Goal: Task Accomplishment & Management: Use online tool/utility

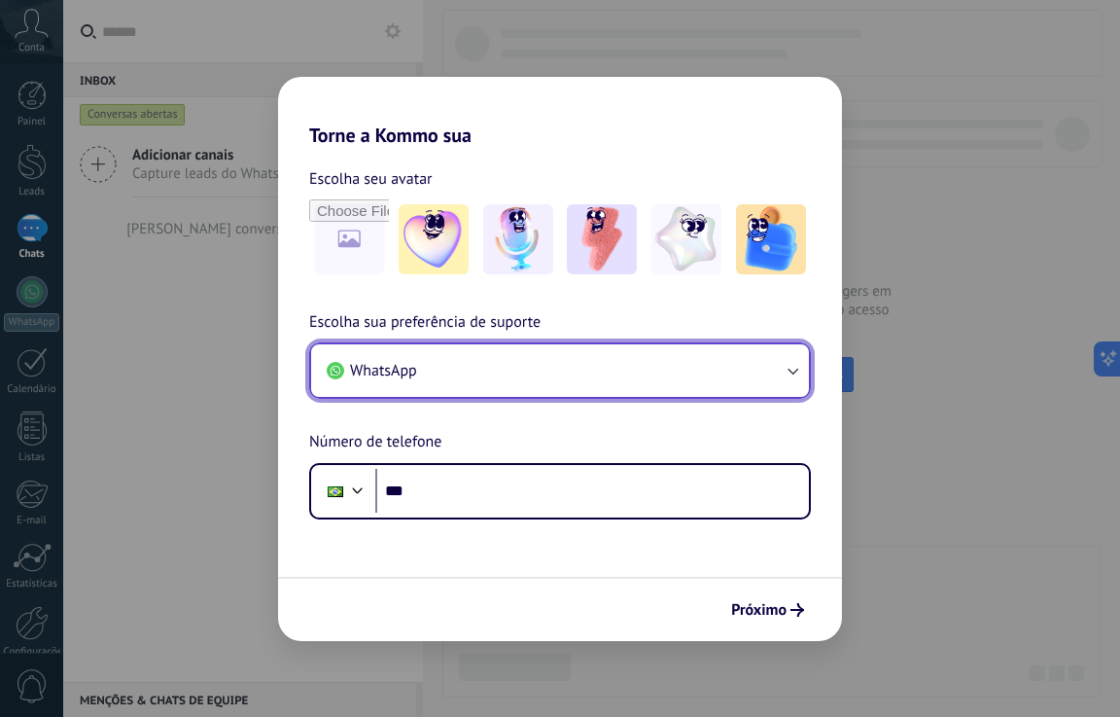
click at [457, 366] on button "WhatsApp" at bounding box center [560, 370] width 498 height 53
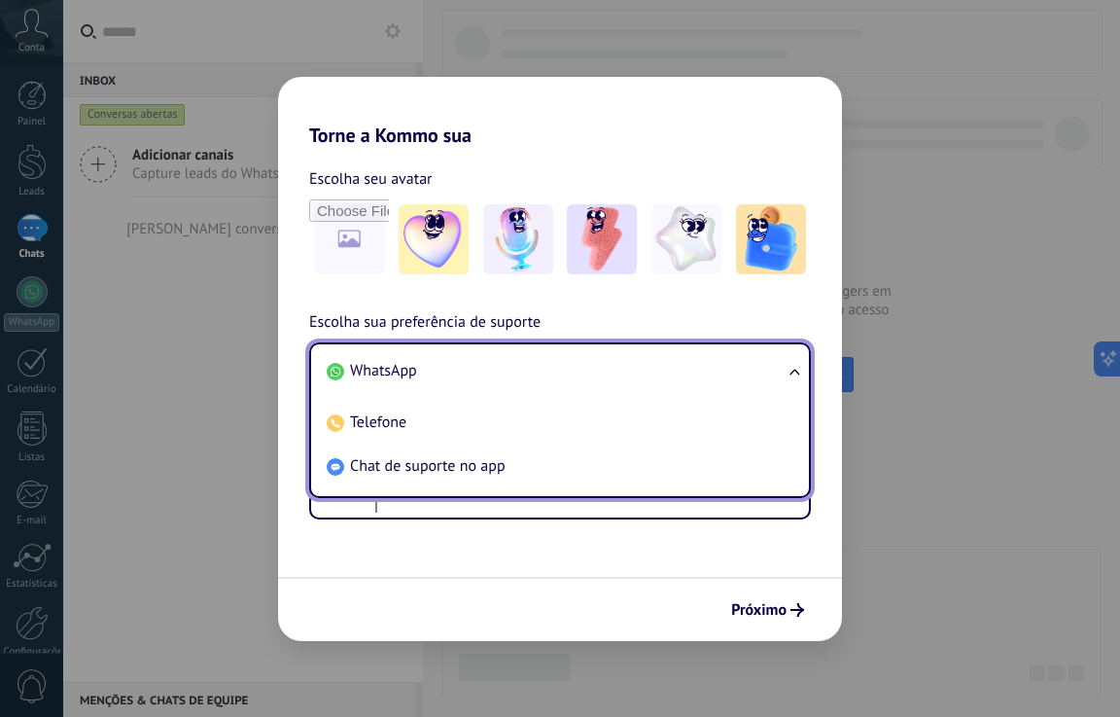
click at [457, 366] on li "WhatsApp" at bounding box center [556, 371] width 475 height 44
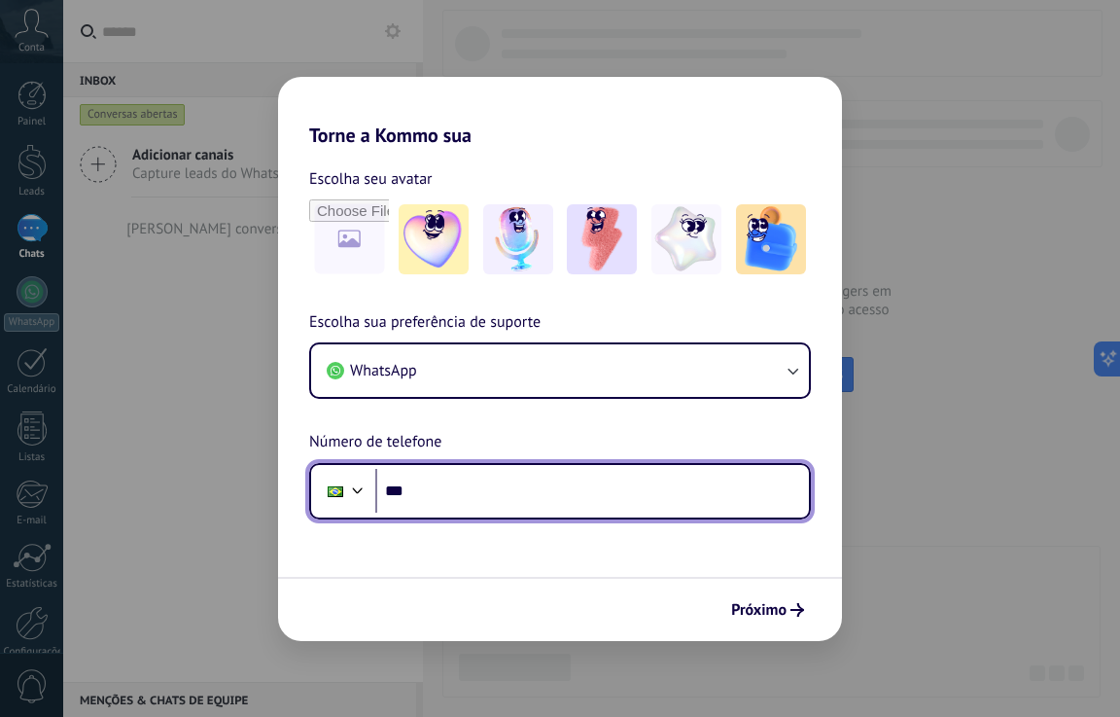
click at [503, 495] on input "***" at bounding box center [592, 491] width 434 height 45
type input "**********"
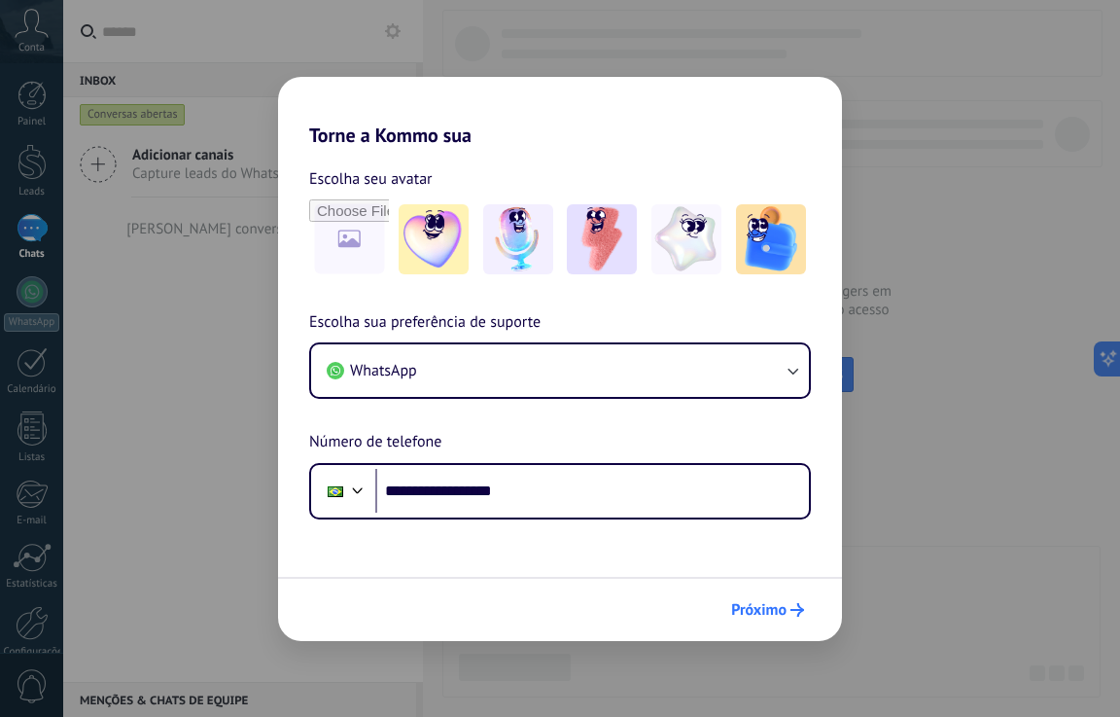
click at [769, 609] on span "Próximo" at bounding box center [758, 610] width 55 height 14
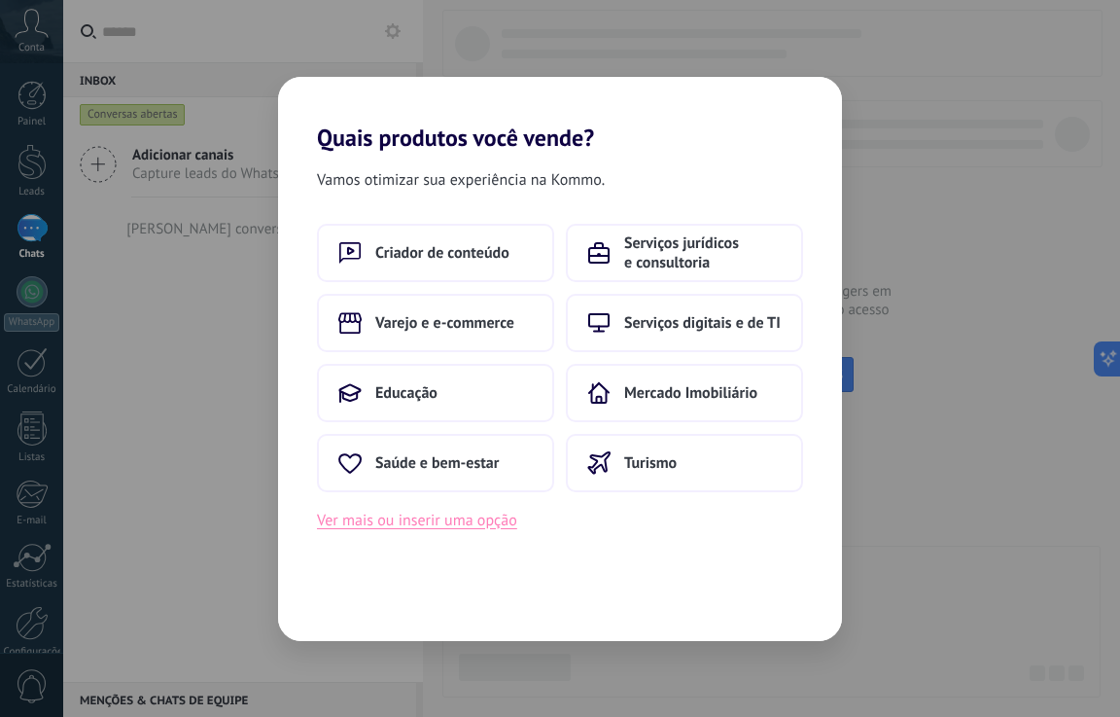
click at [387, 528] on button "Ver mais ou inserir uma opção" at bounding box center [417, 520] width 200 height 25
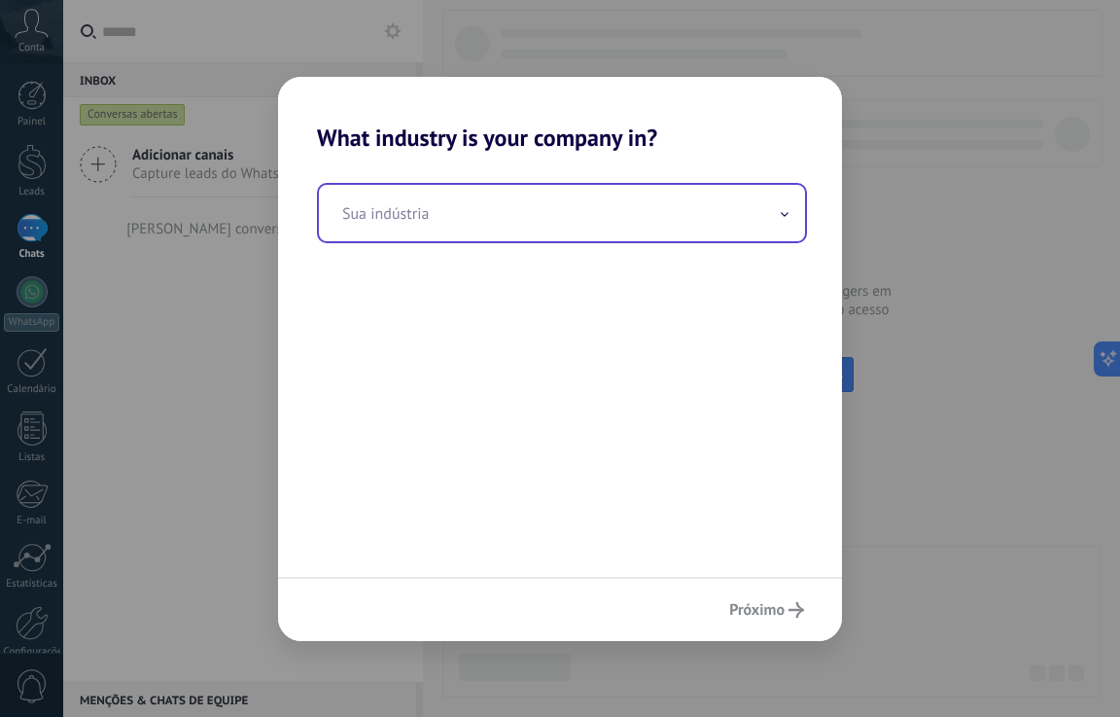
click at [434, 219] on input "text" at bounding box center [562, 213] width 486 height 56
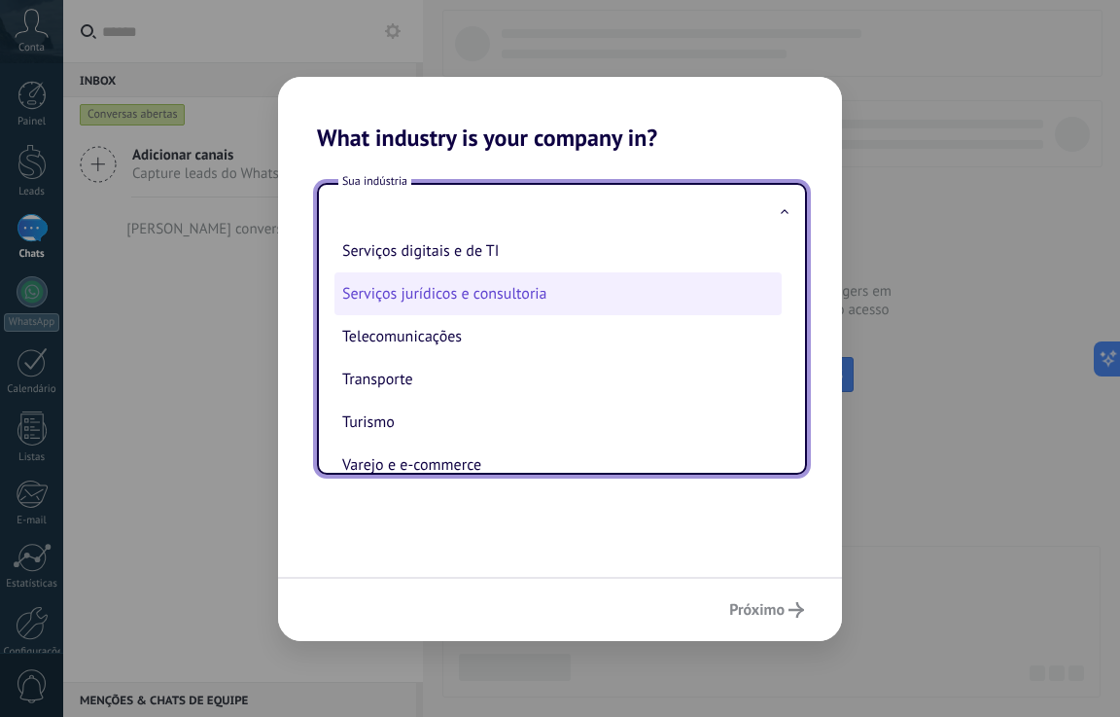
scroll to position [515, 0]
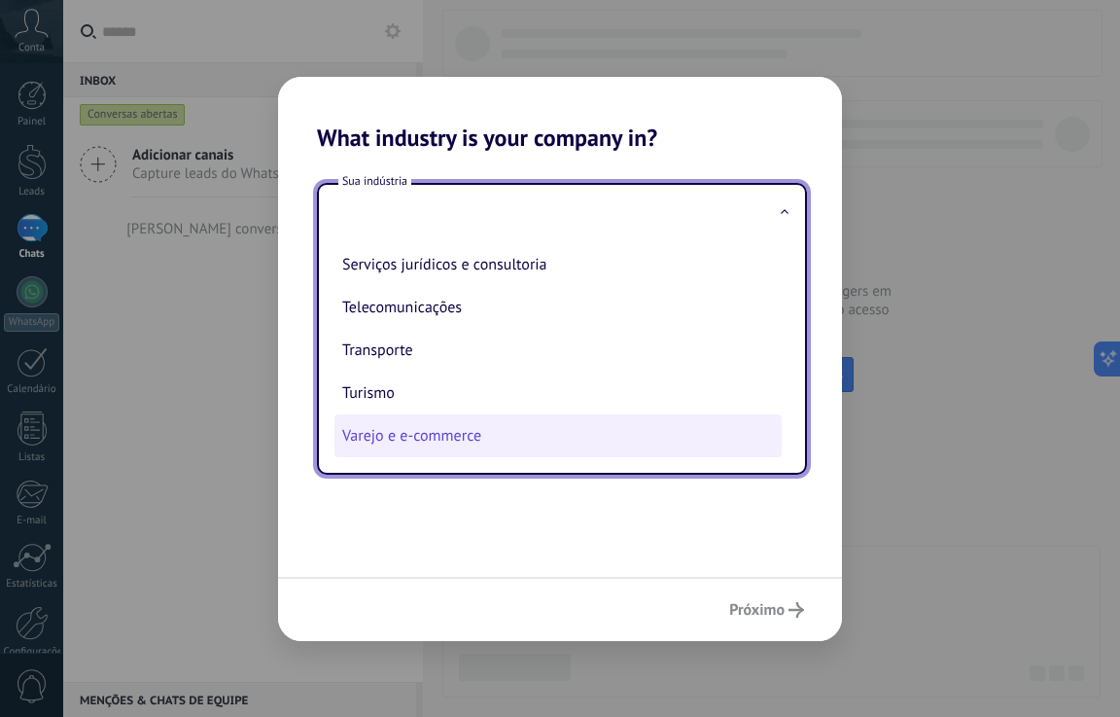
click at [383, 436] on li "Varejo e e-commerce" at bounding box center [558, 435] width 447 height 43
type input "**********"
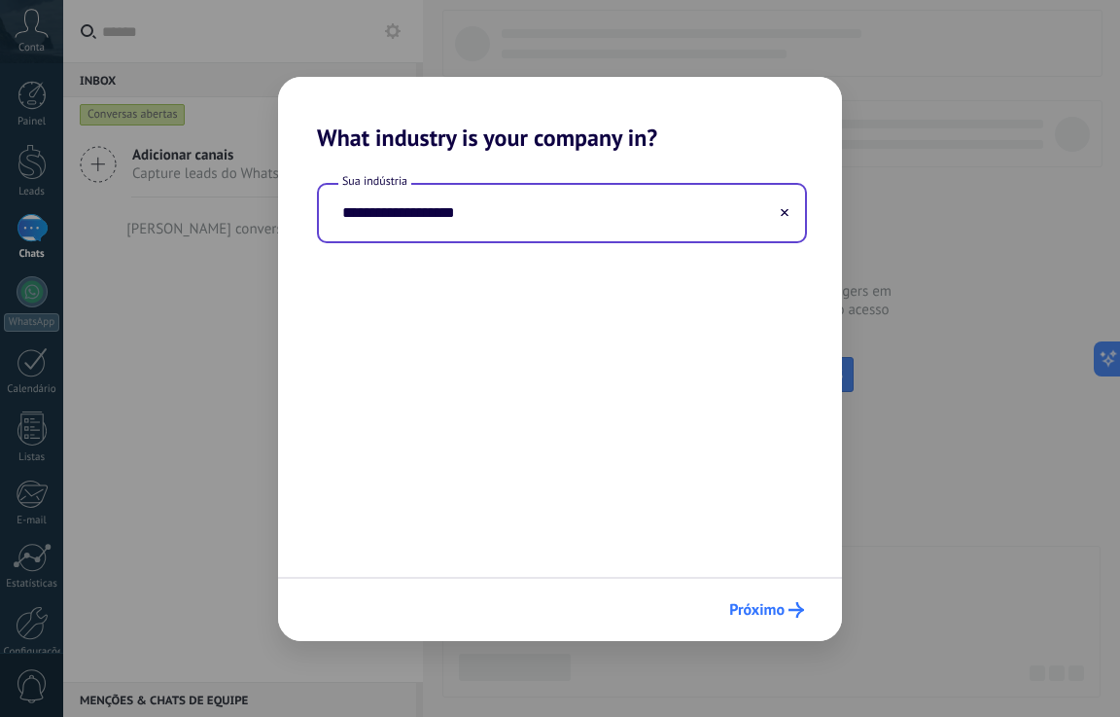
click at [761, 614] on span "Próximo" at bounding box center [756, 610] width 55 height 14
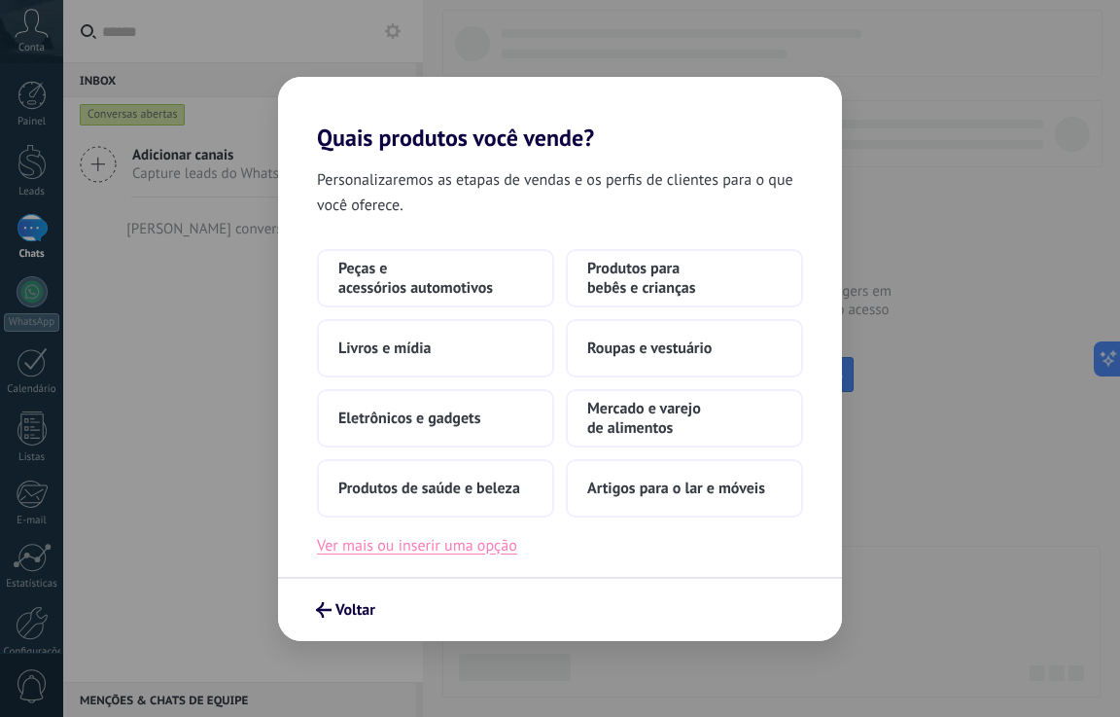
click at [439, 552] on button "Ver mais ou inserir uma opção" at bounding box center [417, 545] width 200 height 25
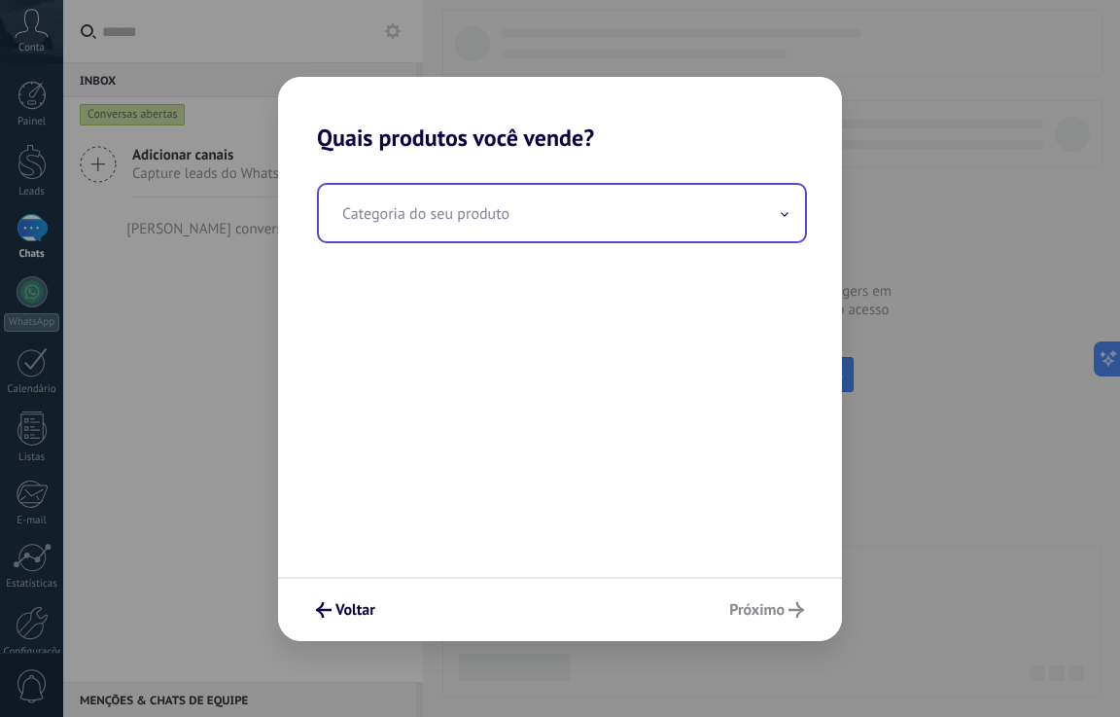
click at [530, 226] on input "text" at bounding box center [562, 213] width 486 height 56
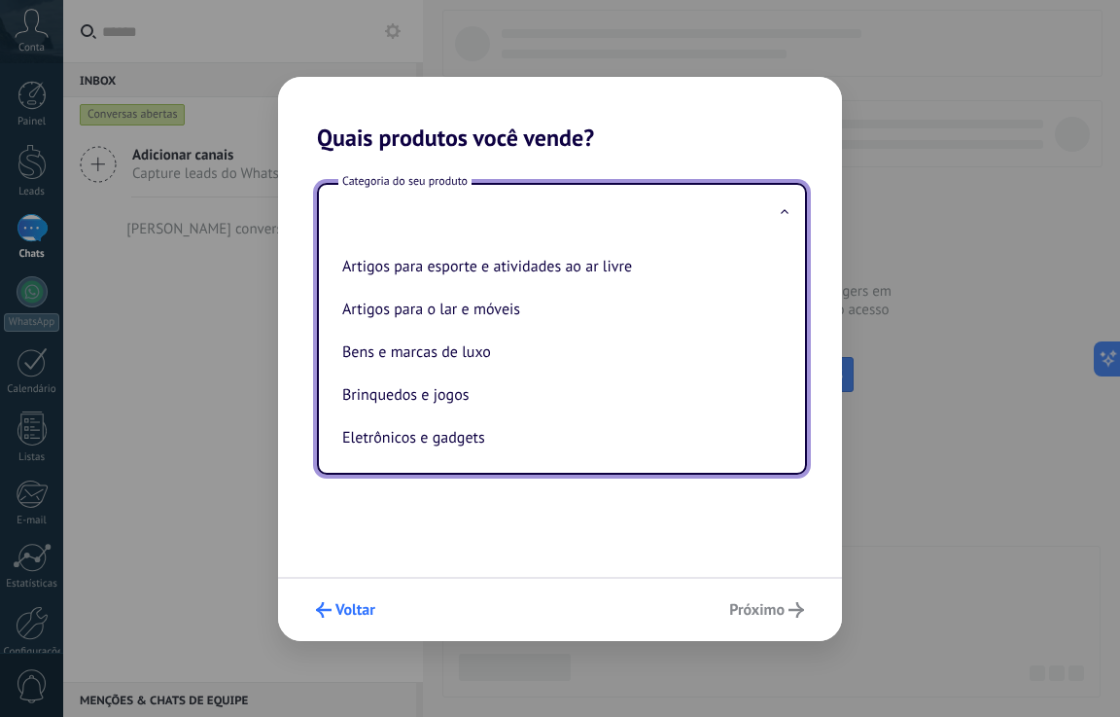
click at [352, 617] on span "Voltar" at bounding box center [356, 610] width 40 height 14
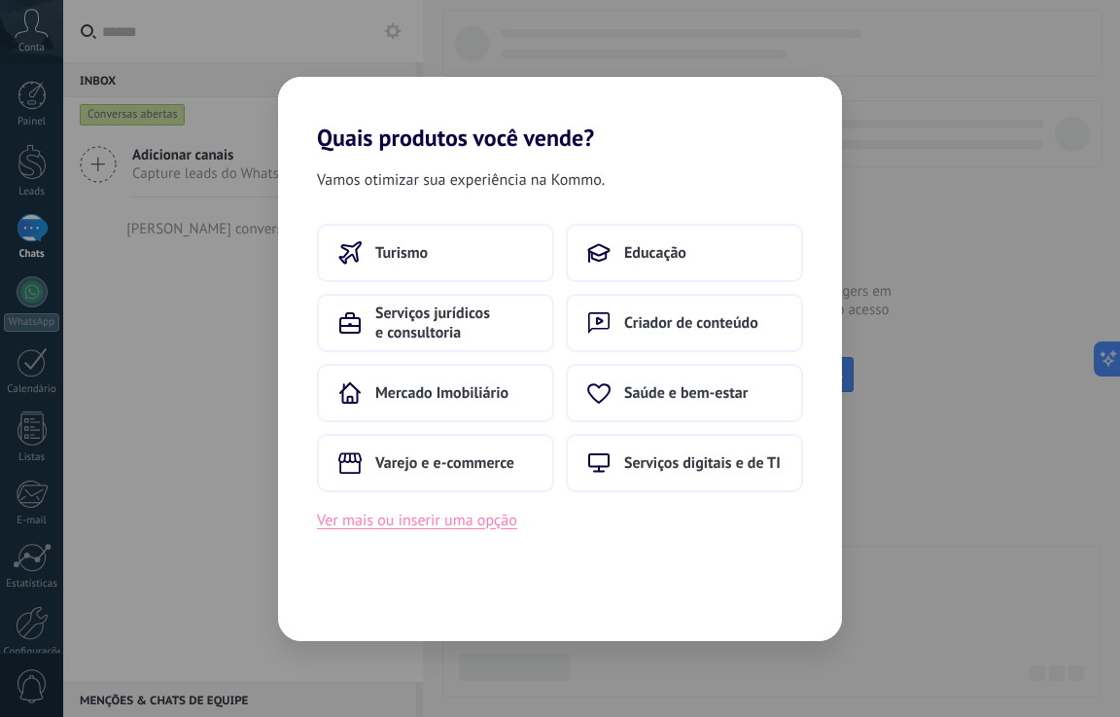
click at [446, 526] on button "Ver mais ou inserir uma opção" at bounding box center [417, 520] width 200 height 25
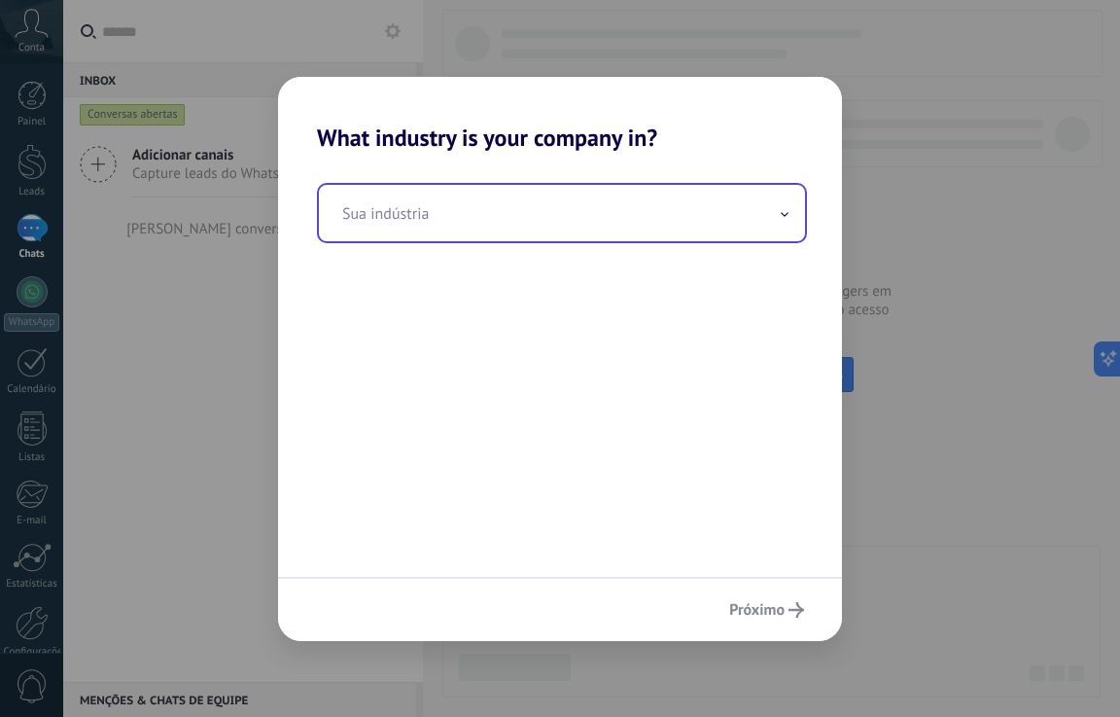
click at [398, 220] on input "text" at bounding box center [562, 213] width 486 height 56
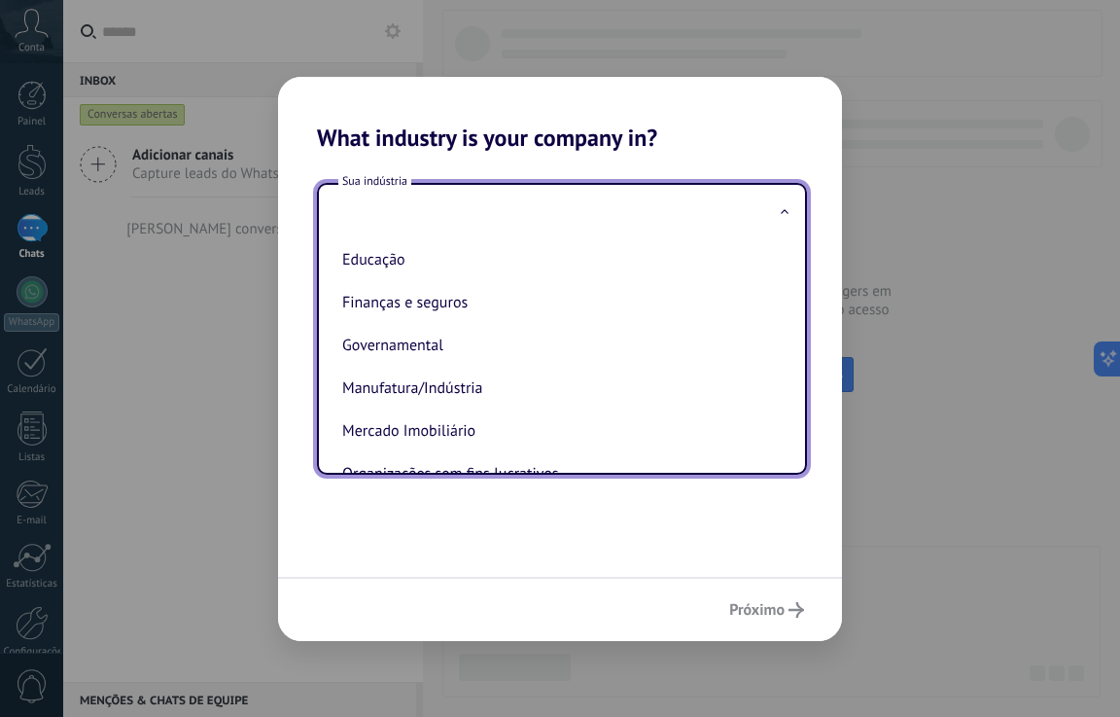
scroll to position [29, 0]
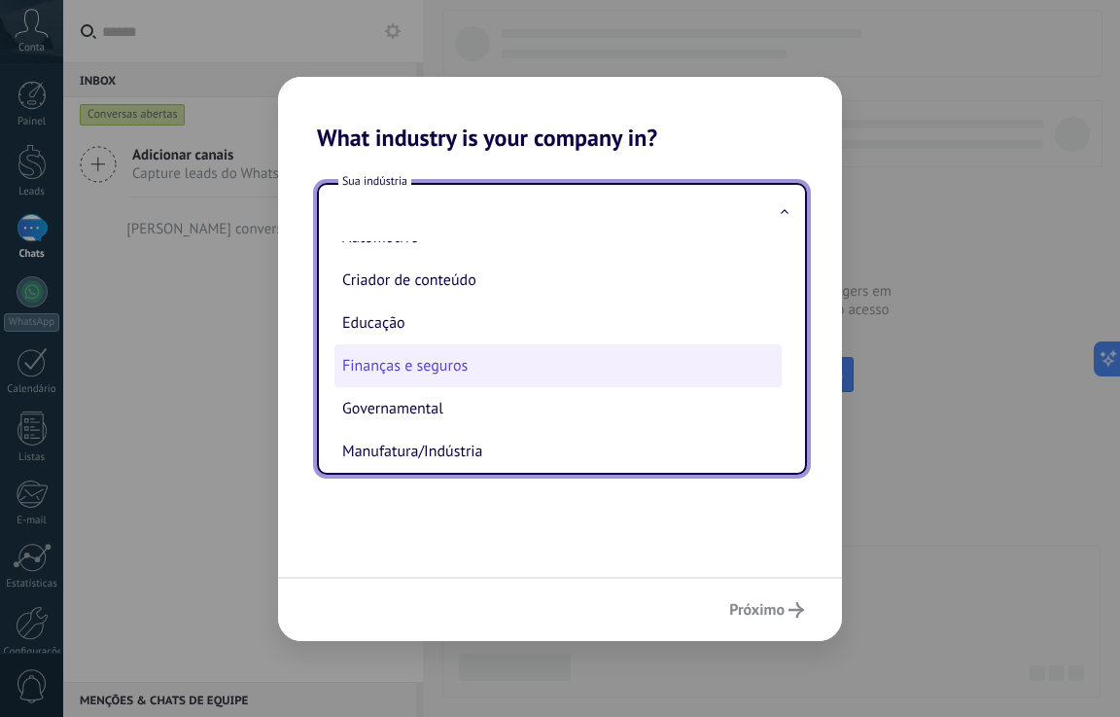
click at [390, 366] on li "Finanças e seguros" at bounding box center [558, 365] width 447 height 43
type input "**********"
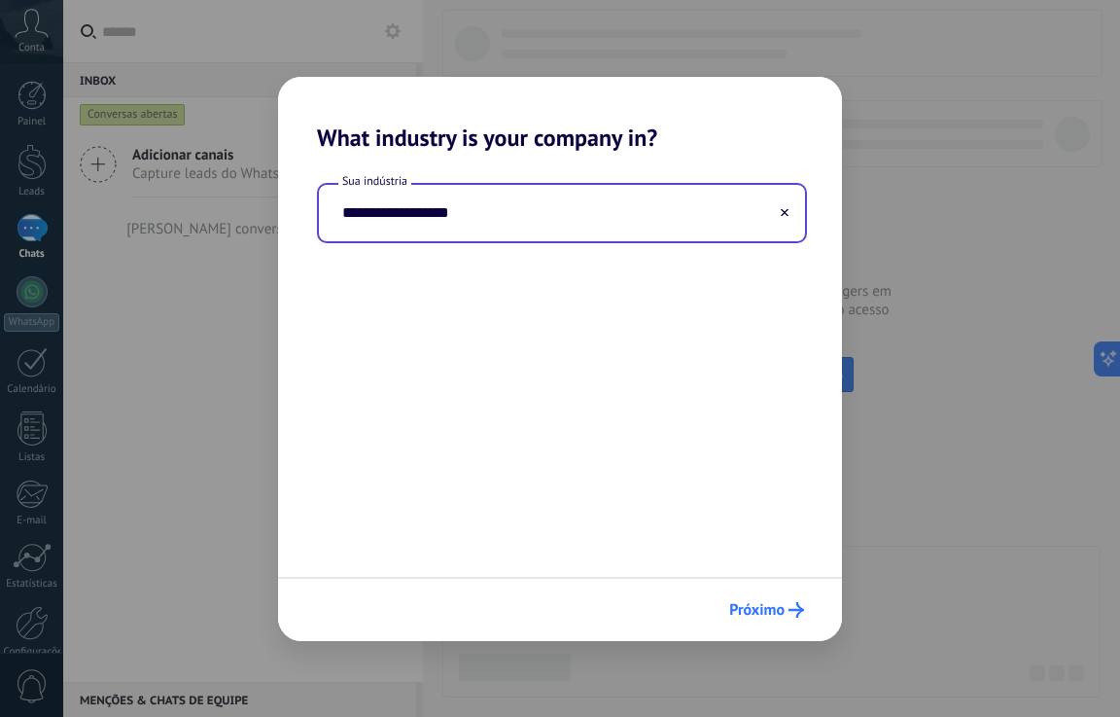
click at [768, 610] on span "Próximo" at bounding box center [756, 610] width 55 height 14
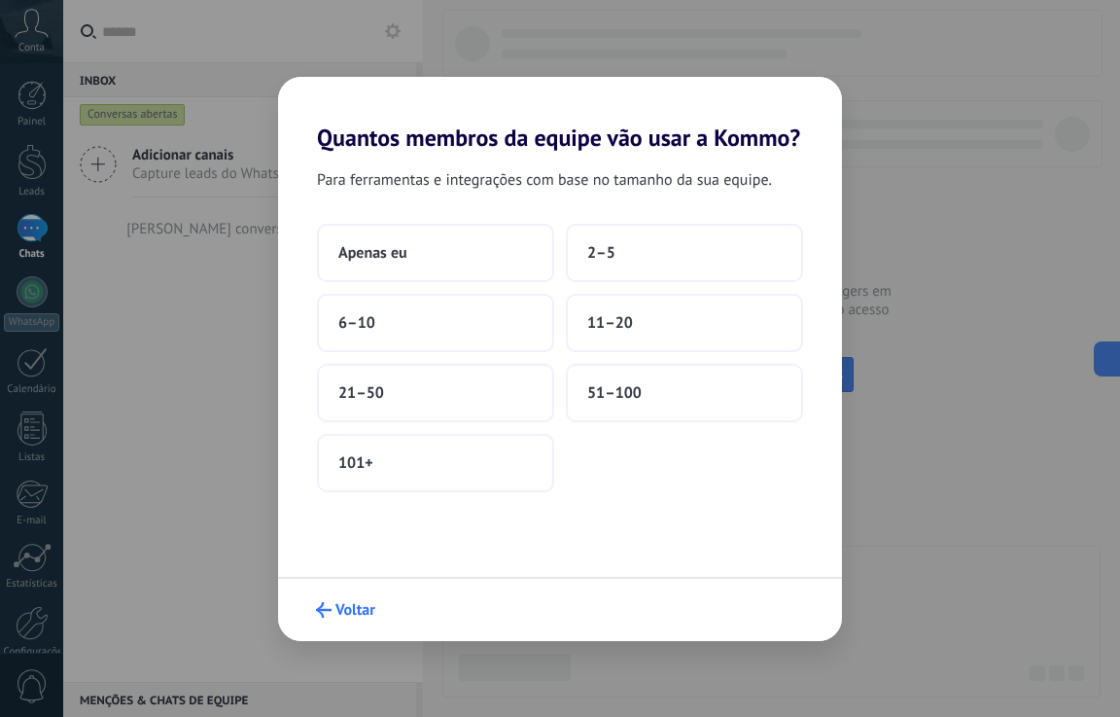
click at [352, 609] on span "Voltar" at bounding box center [356, 610] width 40 height 14
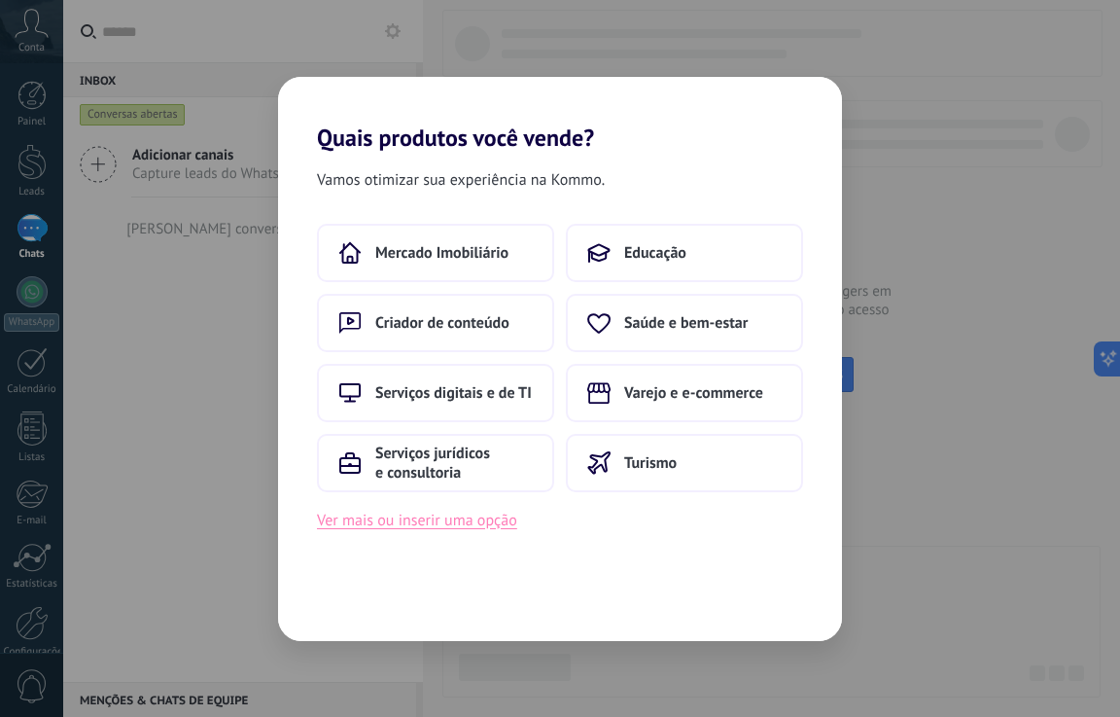
click at [452, 528] on button "Ver mais ou inserir uma opção" at bounding box center [417, 520] width 200 height 25
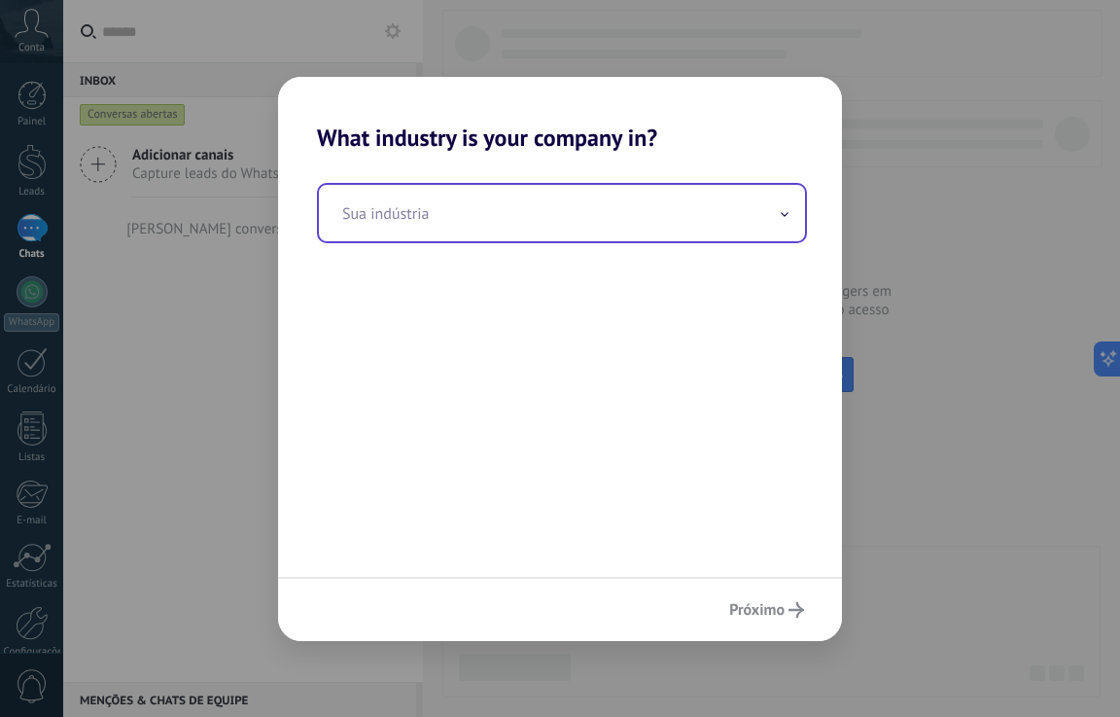
click at [476, 219] on input "text" at bounding box center [562, 213] width 486 height 56
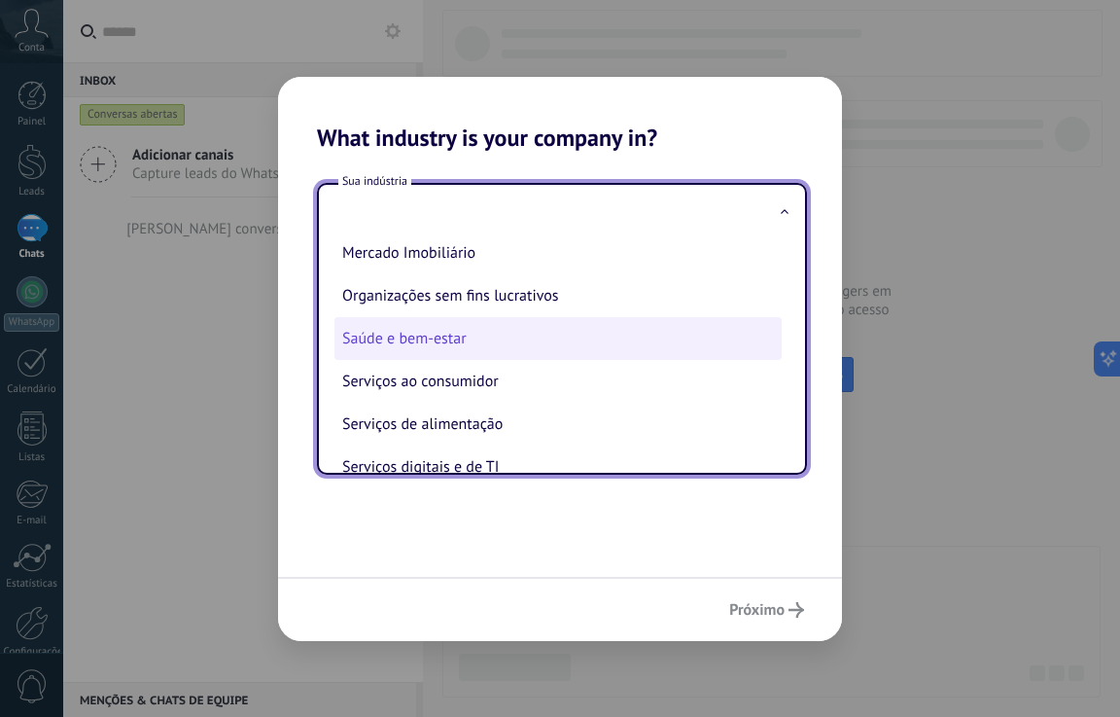
scroll to position [292, 0]
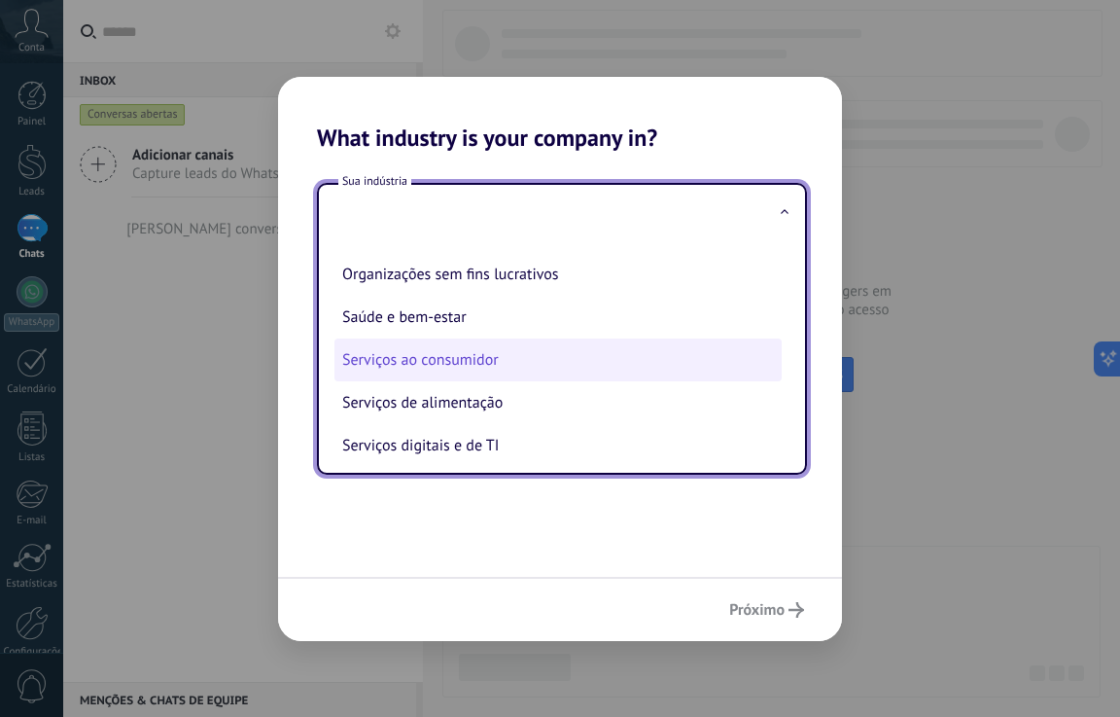
click at [450, 366] on li "Serviços ao consumidor" at bounding box center [558, 359] width 447 height 43
type input "**********"
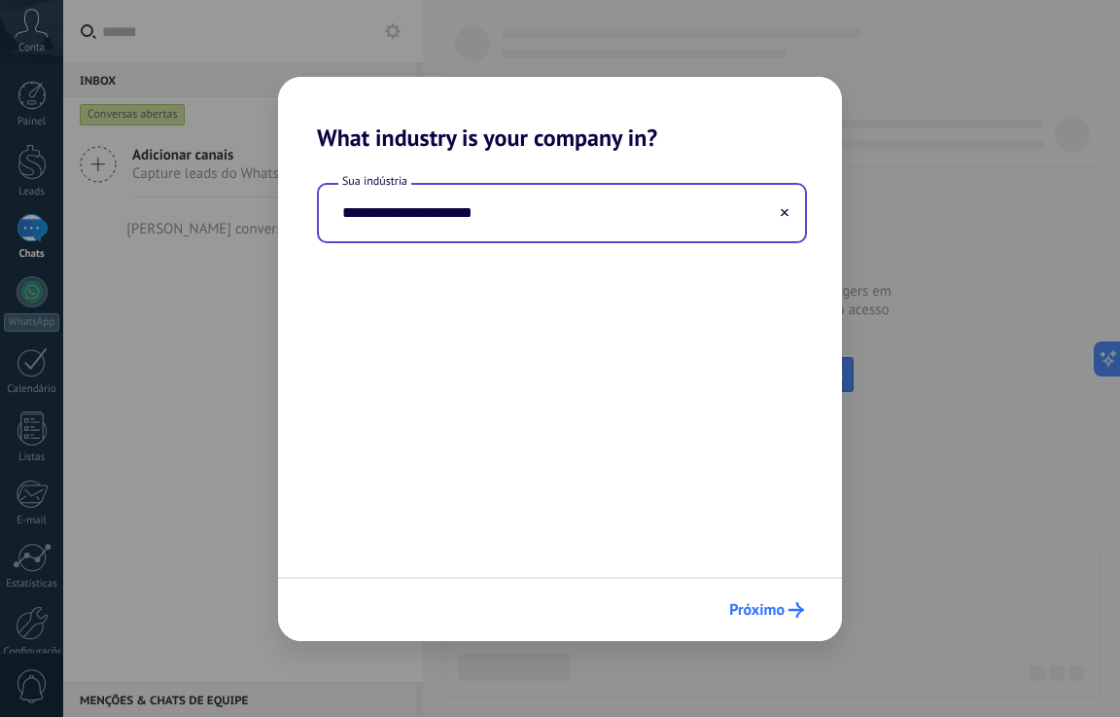
click at [771, 603] on span "Próximo" at bounding box center [756, 610] width 55 height 14
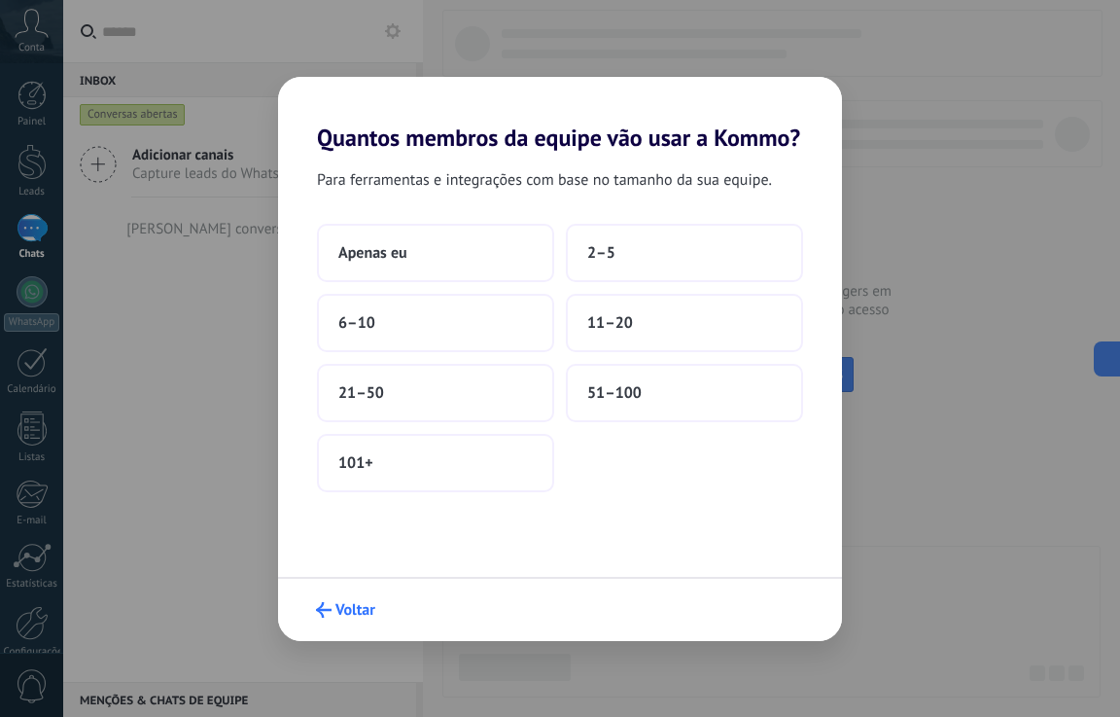
click at [355, 603] on span "Voltar" at bounding box center [356, 610] width 40 height 14
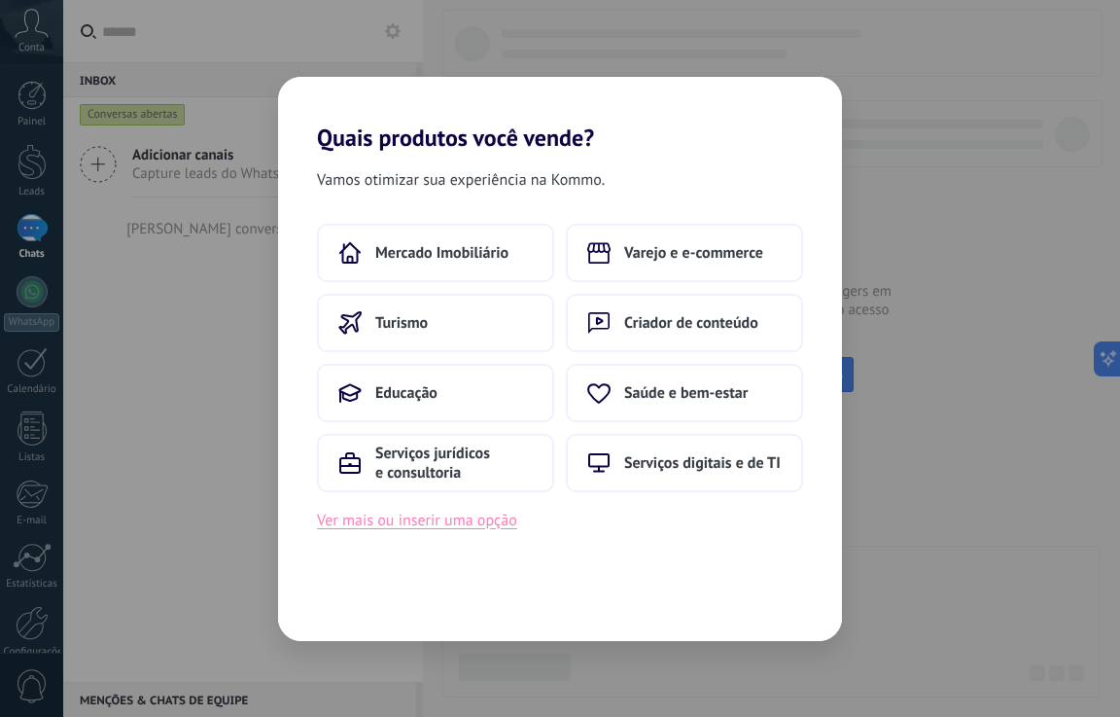
click at [413, 519] on button "Ver mais ou inserir uma opção" at bounding box center [417, 520] width 200 height 25
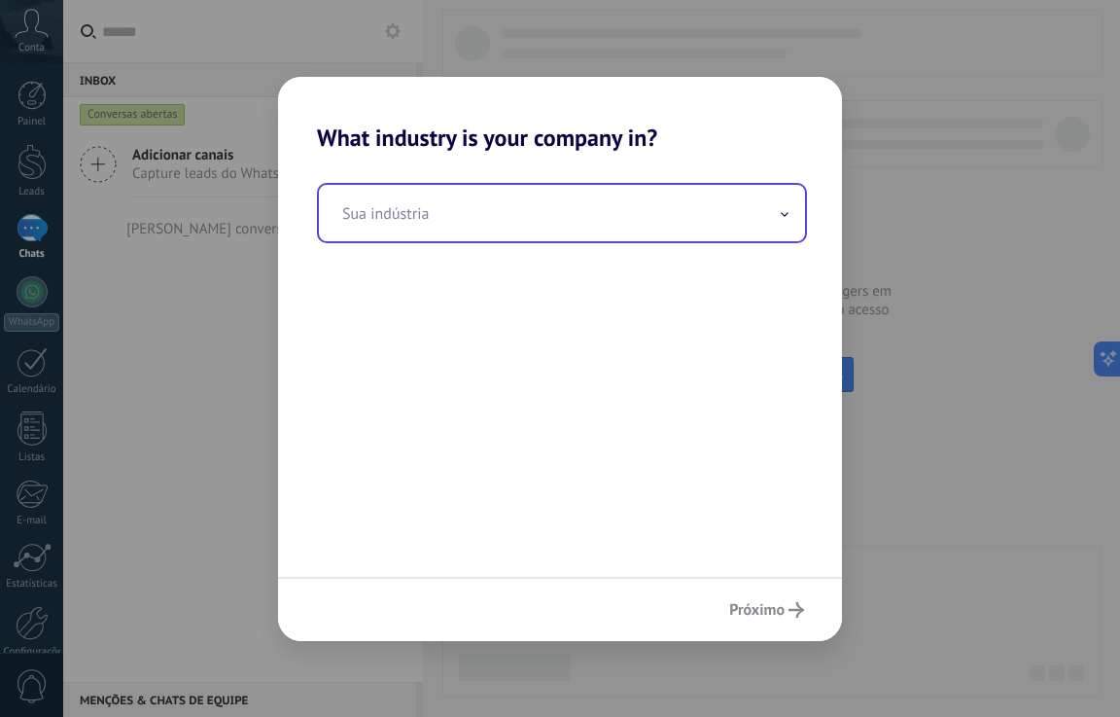
click at [438, 207] on input "text" at bounding box center [562, 213] width 486 height 56
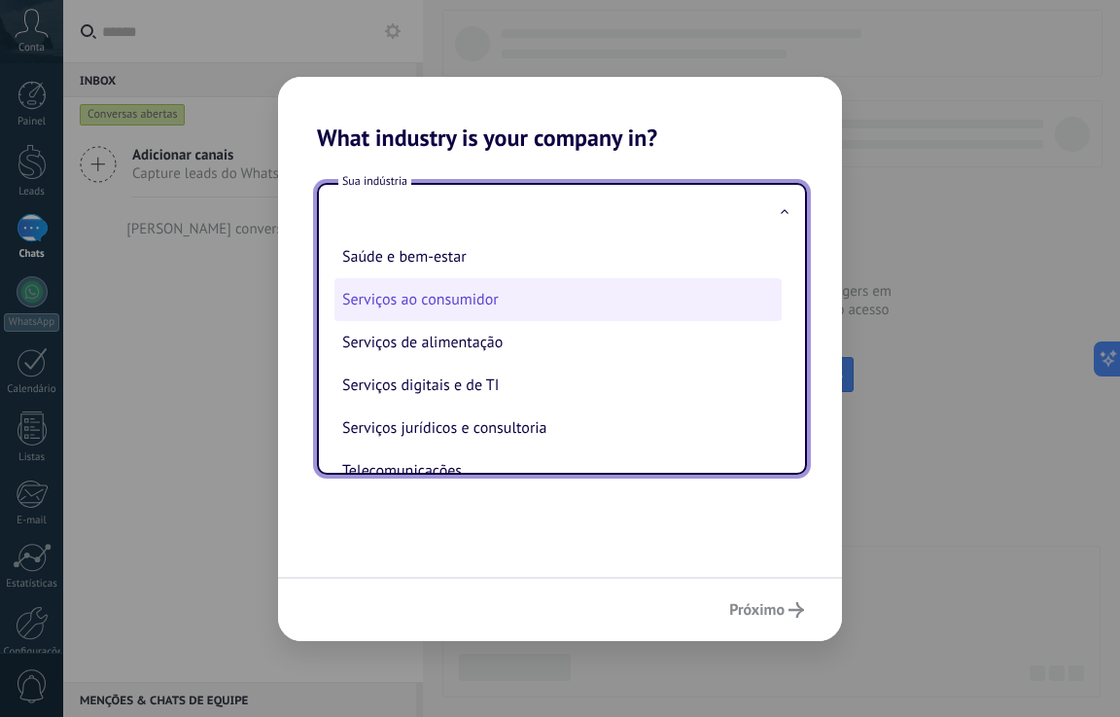
scroll to position [389, 0]
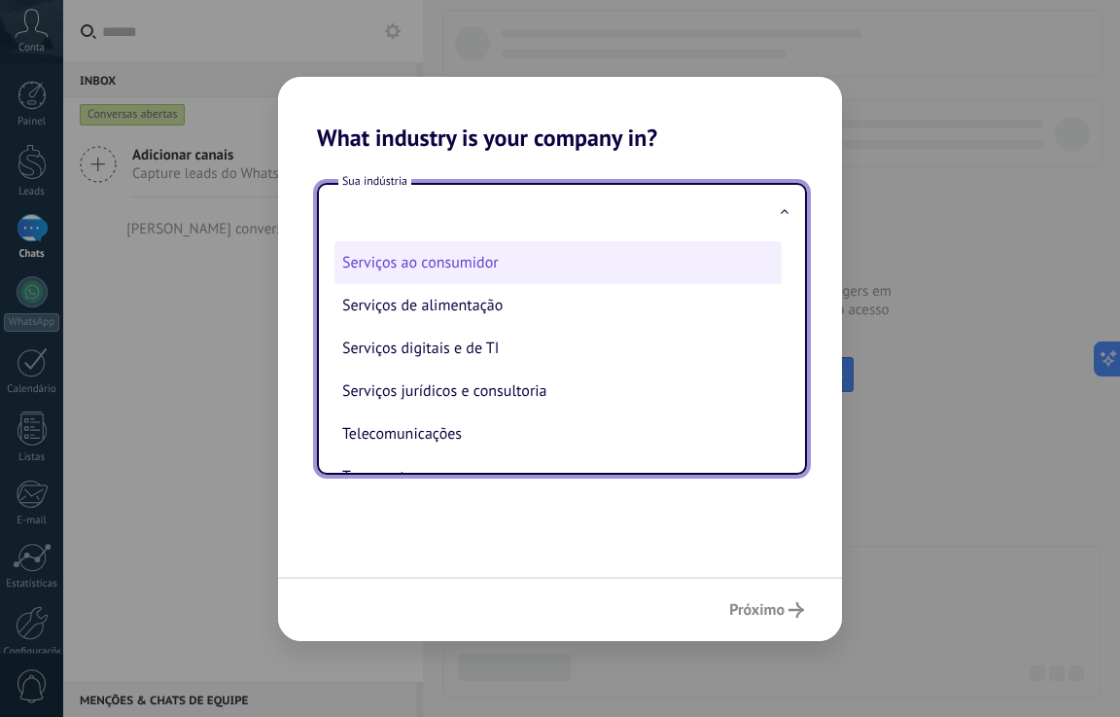
click at [443, 262] on li "Serviços ao consumidor" at bounding box center [558, 262] width 447 height 43
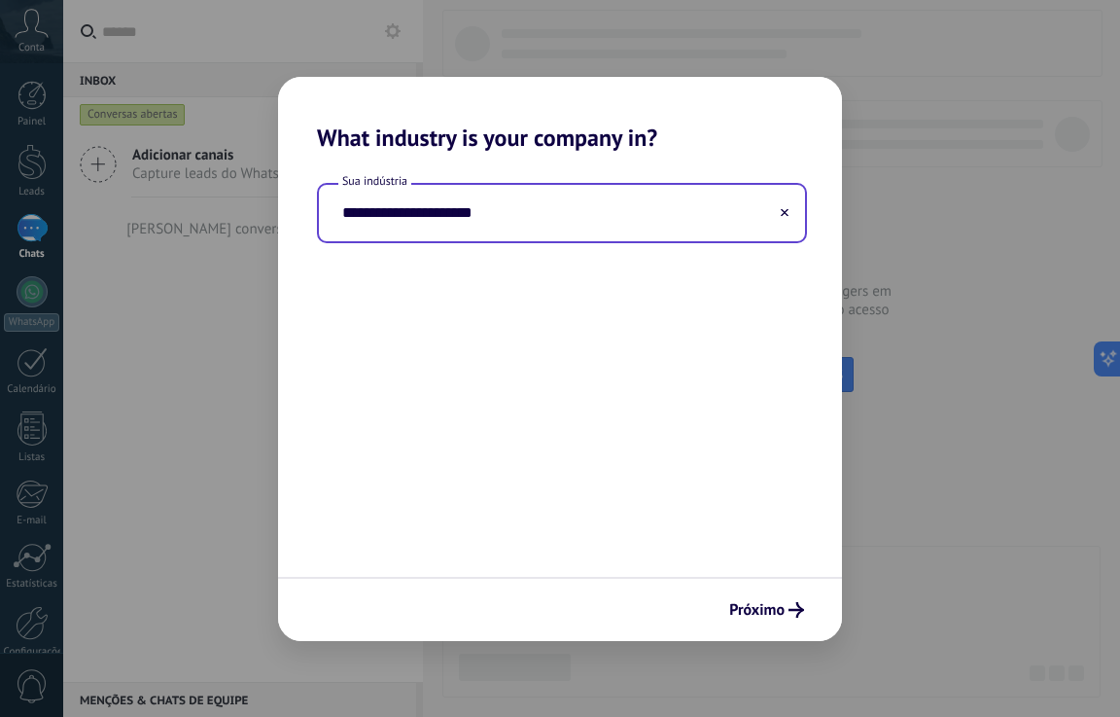
type input "**********"
click at [762, 620] on button "Próximo" at bounding box center [767, 609] width 92 height 33
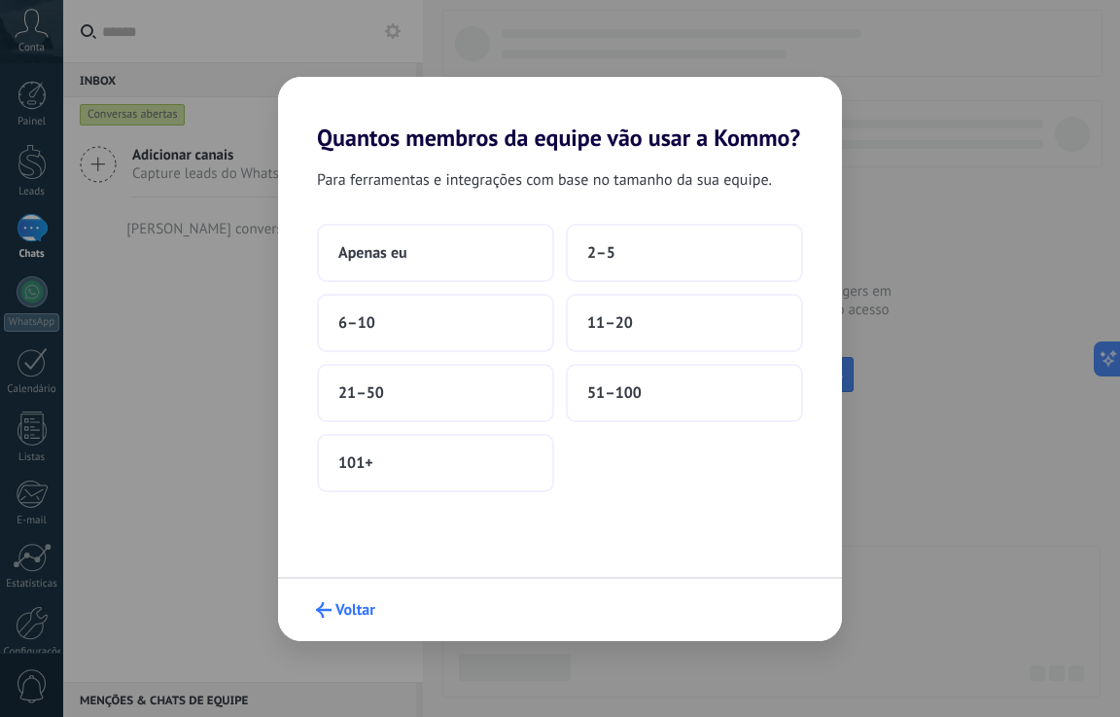
click at [342, 612] on span "Voltar" at bounding box center [356, 610] width 40 height 14
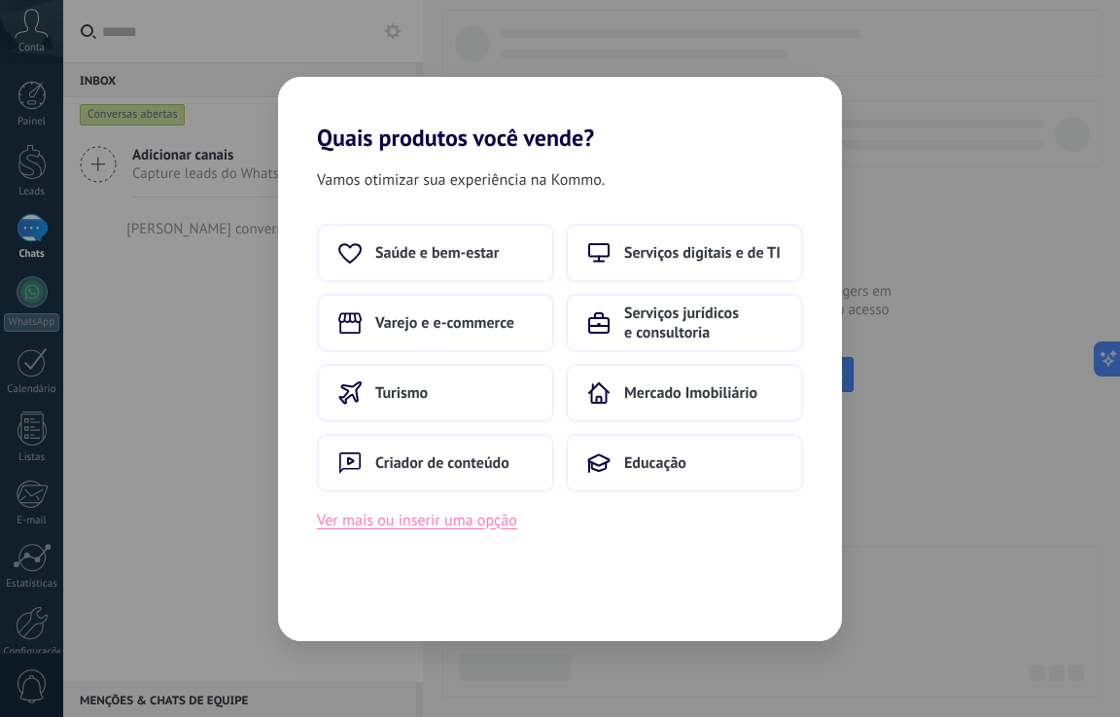
click at [429, 518] on button "Ver mais ou inserir uma opção" at bounding box center [417, 520] width 200 height 25
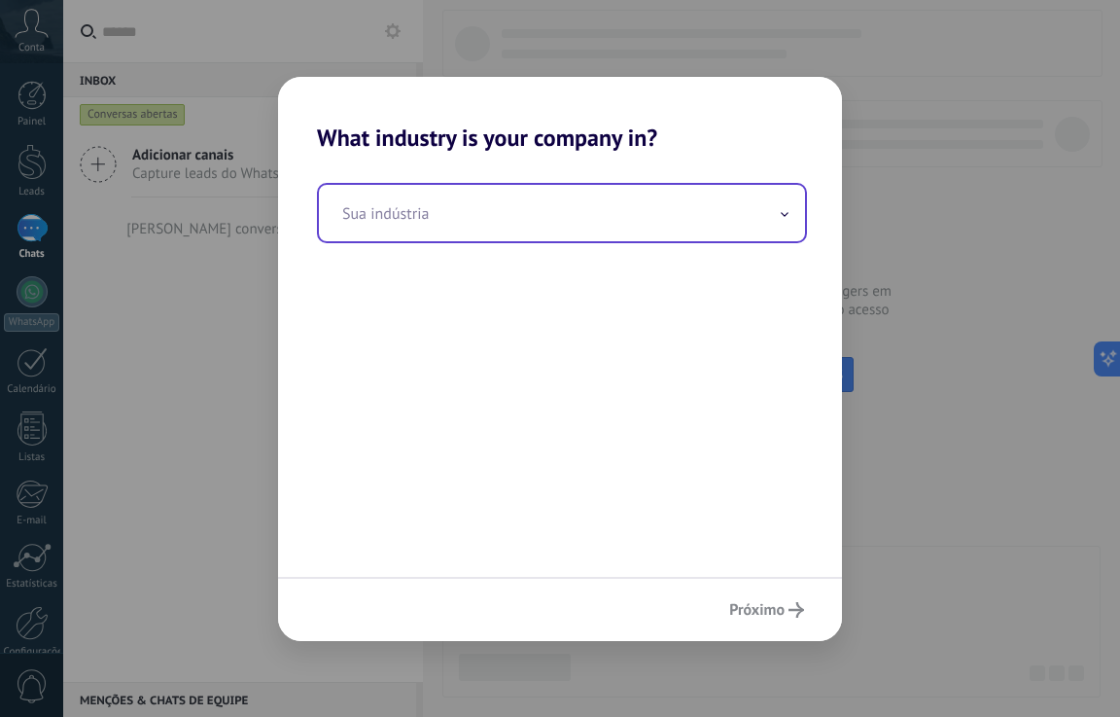
click at [427, 208] on input "text" at bounding box center [562, 213] width 486 height 56
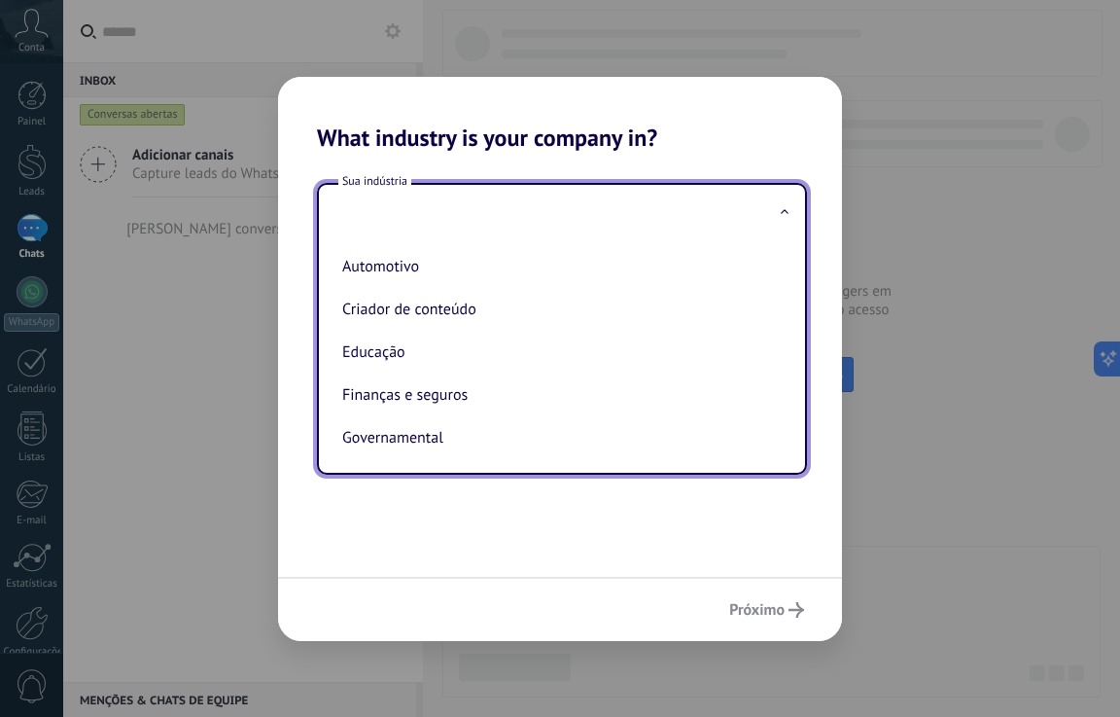
click at [232, 327] on div "What industry is your company in? Sua indústria Automotivo Criador de conteúdo …" at bounding box center [560, 358] width 1120 height 717
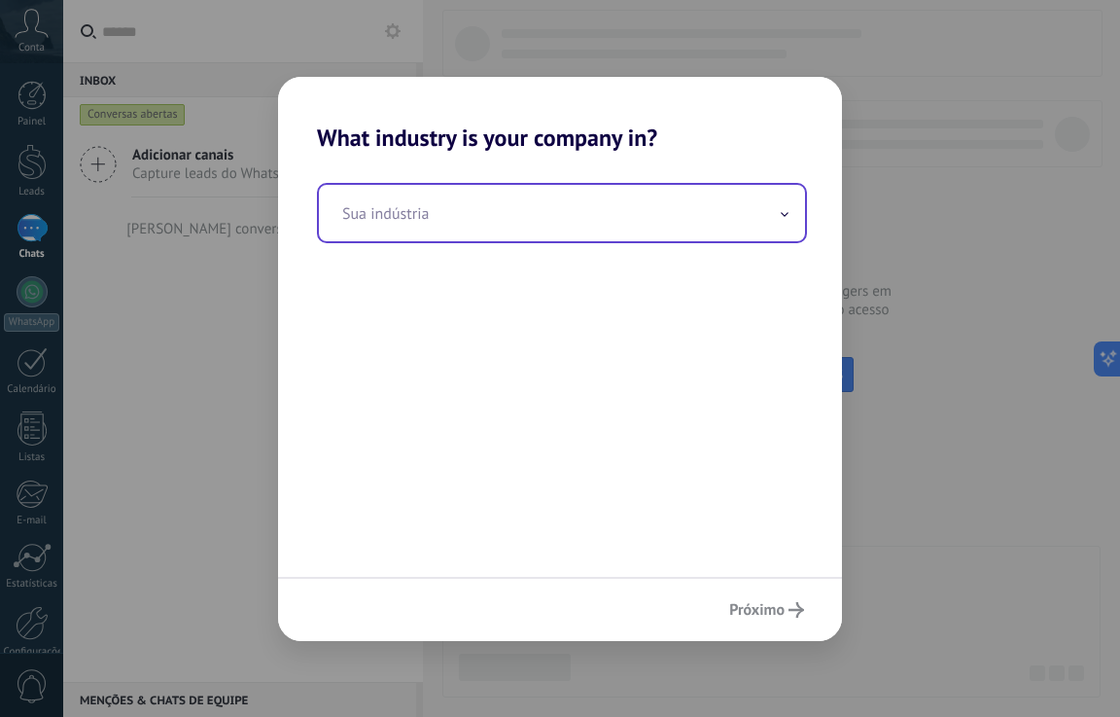
click at [402, 220] on input "text" at bounding box center [562, 213] width 486 height 56
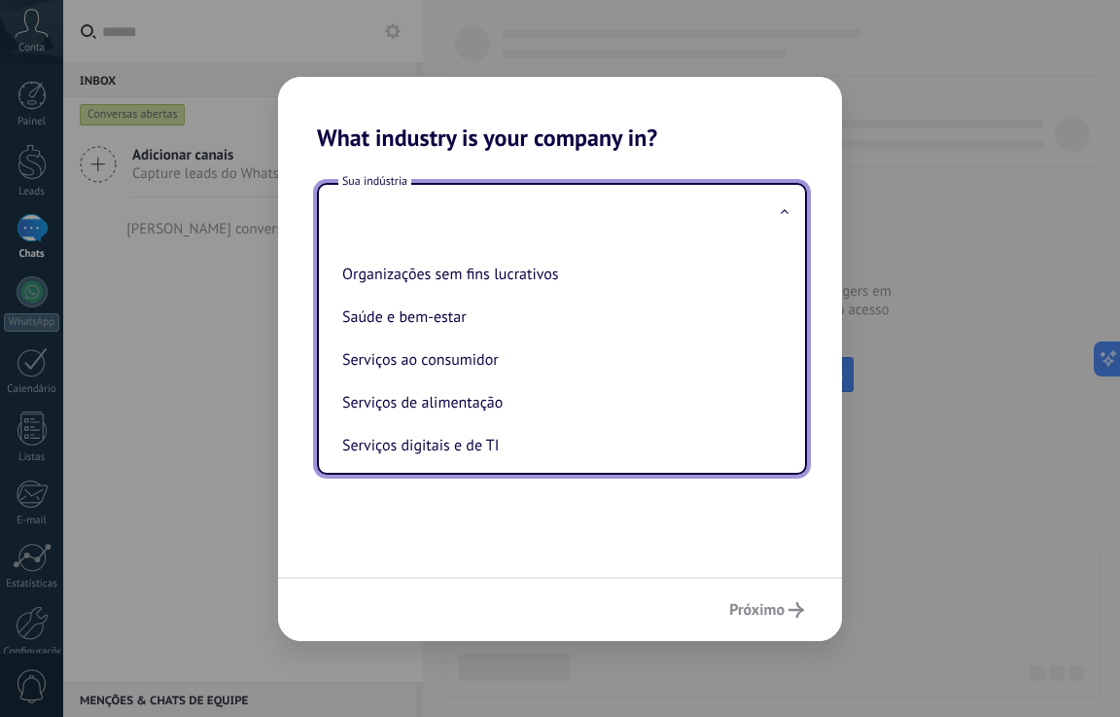
scroll to position [515, 0]
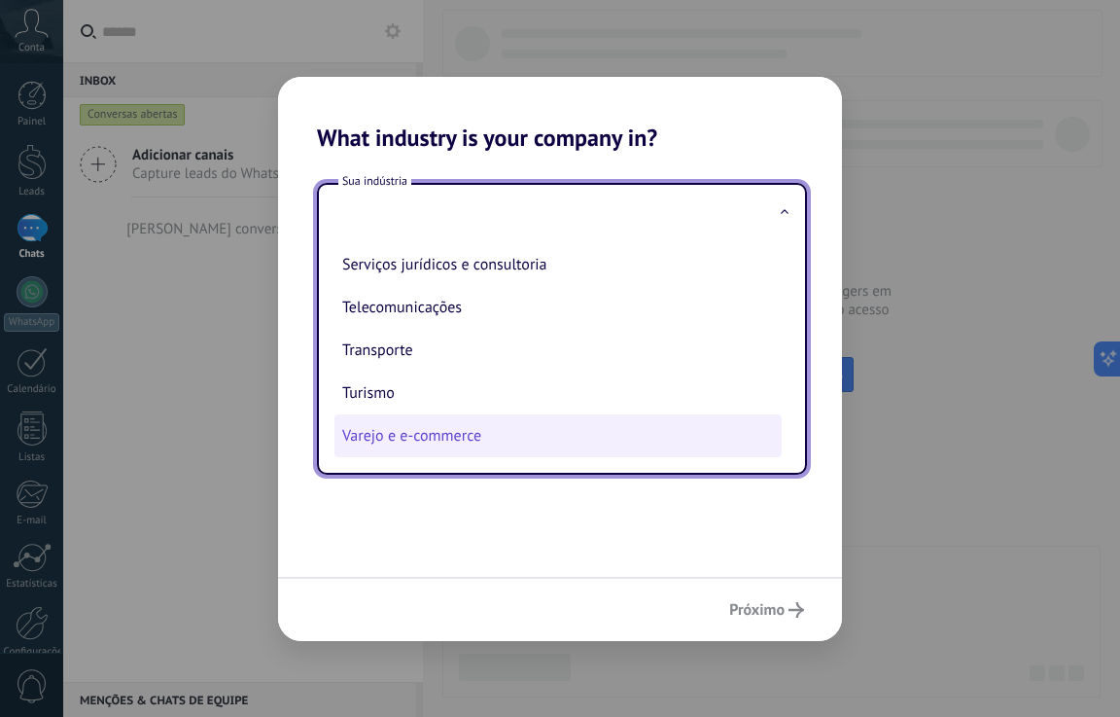
click at [408, 443] on li "Varejo e e-commerce" at bounding box center [558, 435] width 447 height 43
type input "**********"
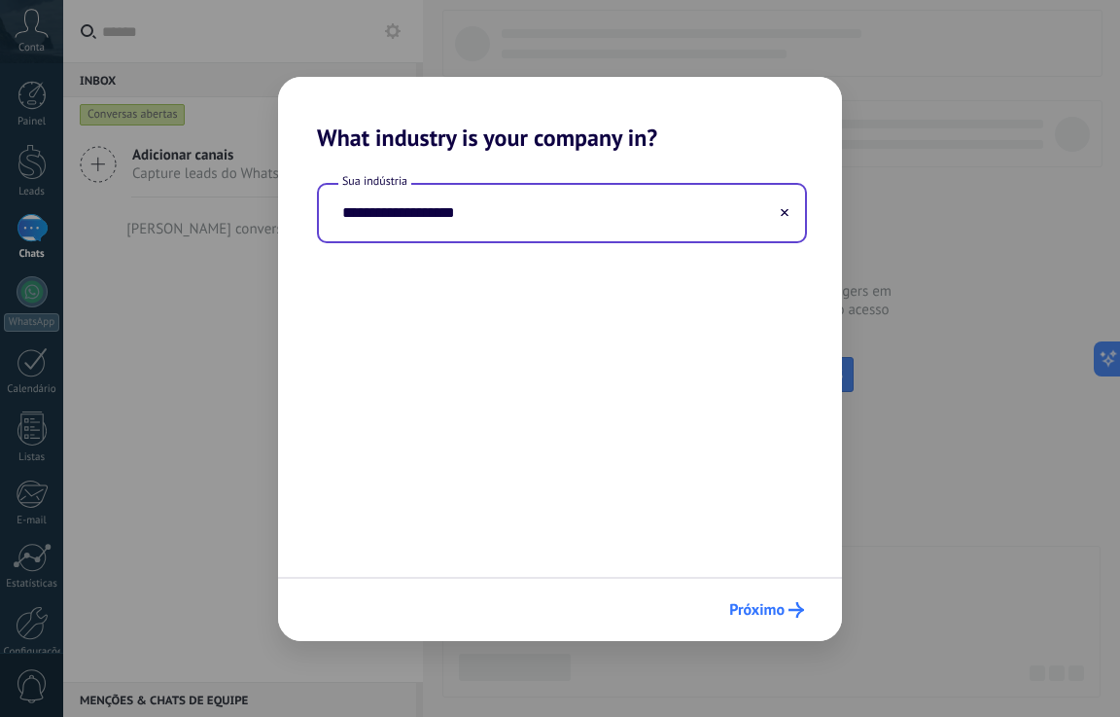
click at [763, 607] on span "Próximo" at bounding box center [756, 610] width 55 height 14
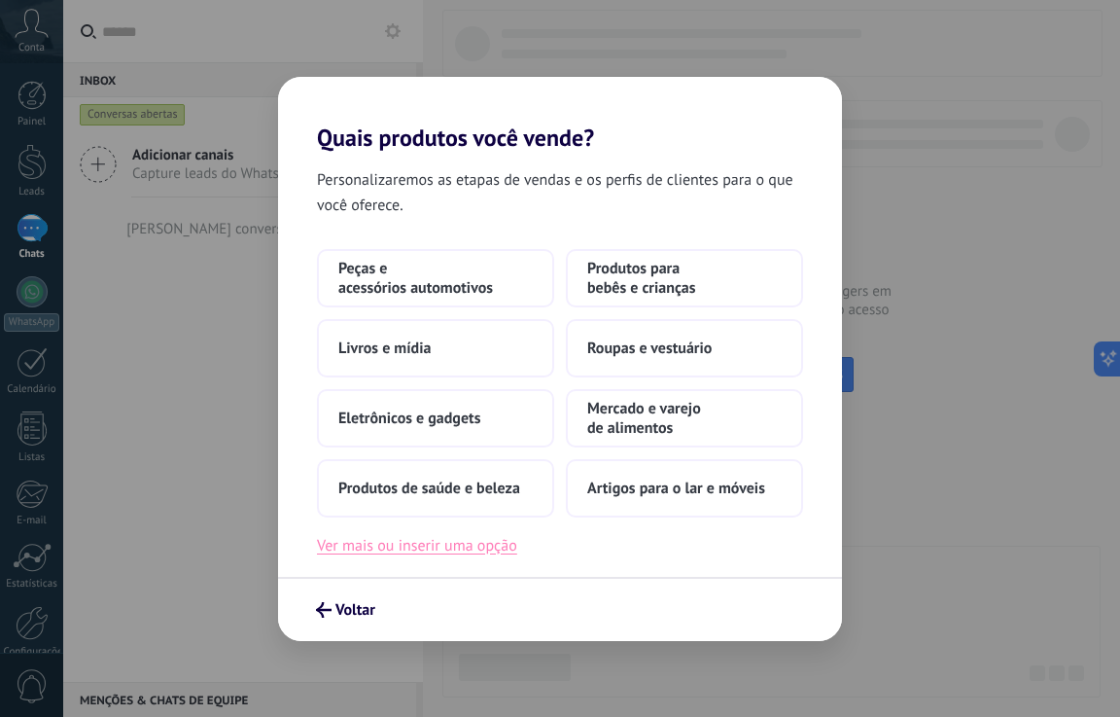
click at [434, 554] on button "Ver mais ou inserir uma opção" at bounding box center [417, 545] width 200 height 25
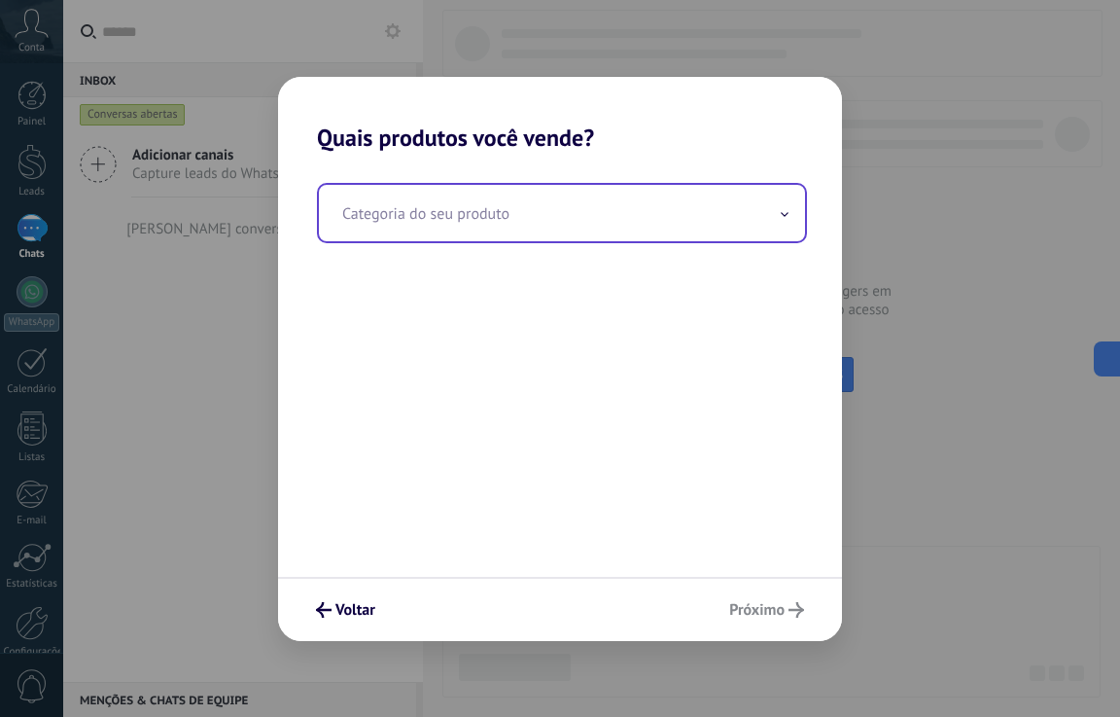
click at [495, 215] on input "text" at bounding box center [562, 213] width 486 height 56
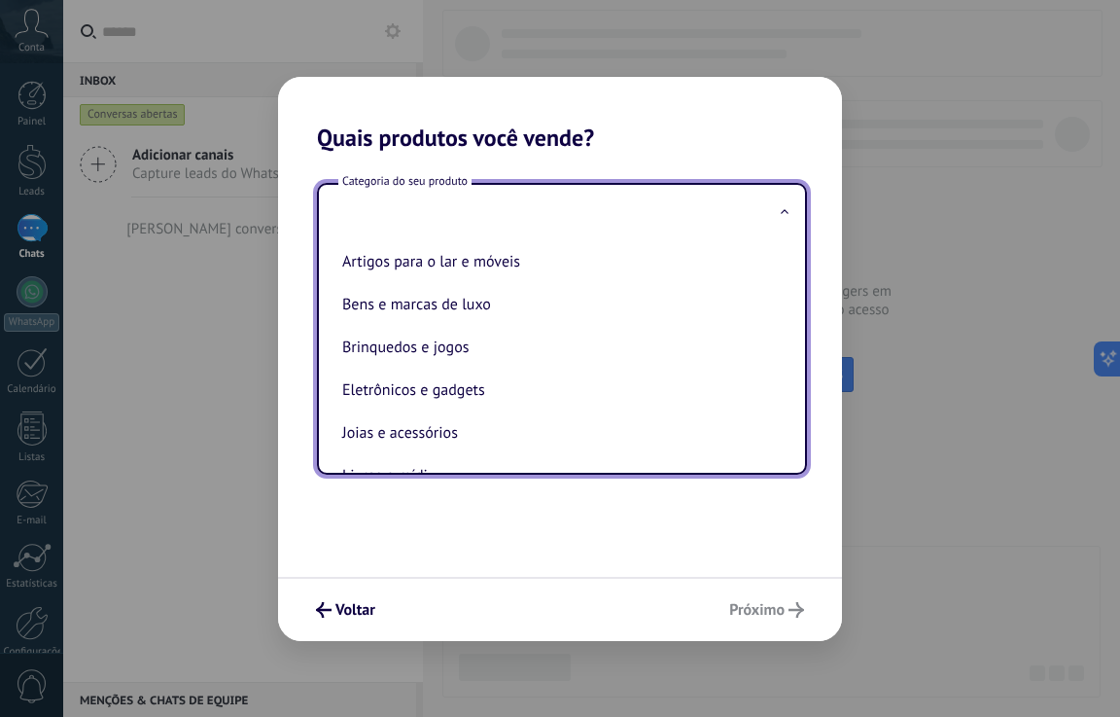
scroll to position [0, 0]
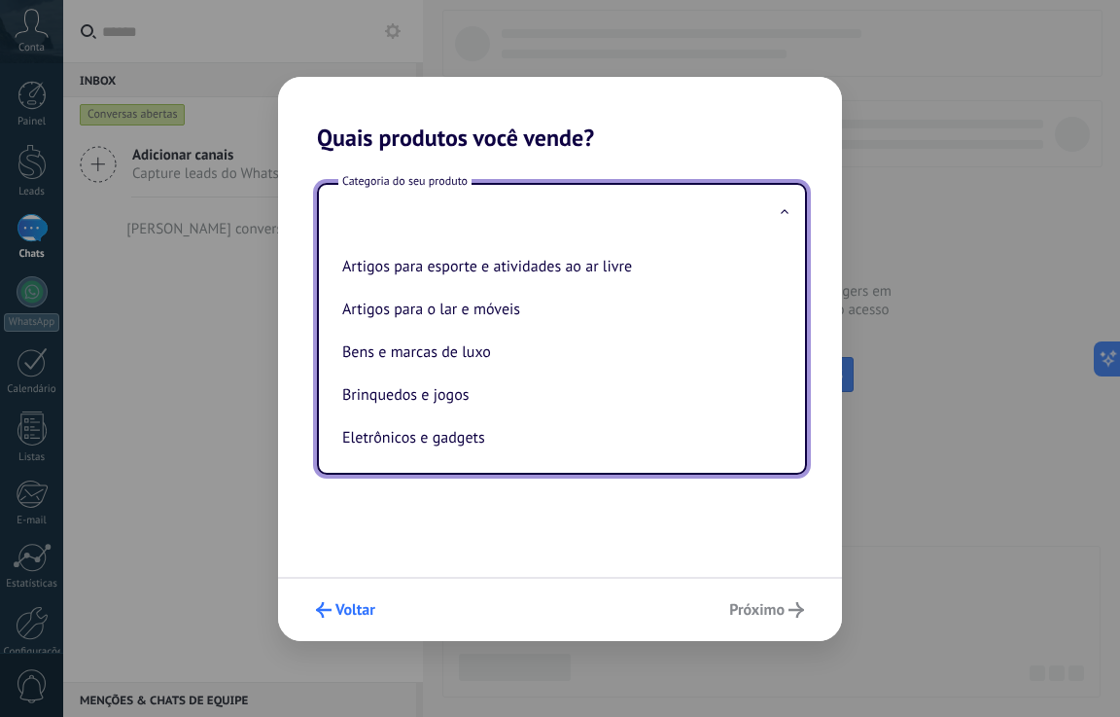
click at [344, 603] on span "Voltar" at bounding box center [356, 610] width 40 height 14
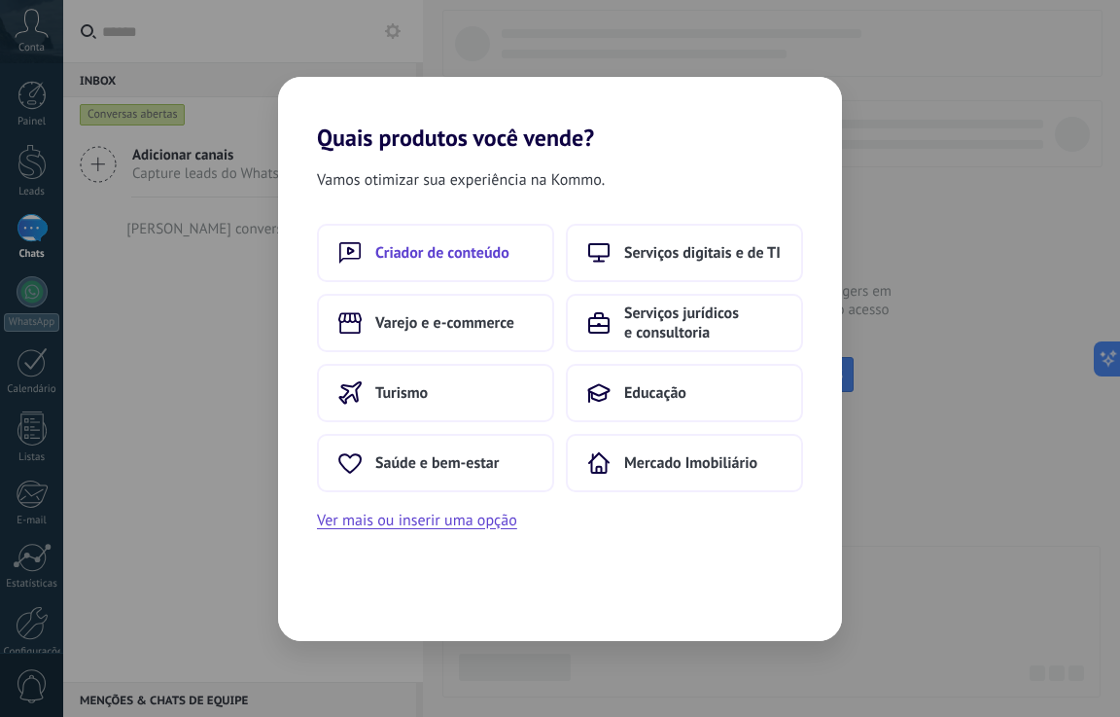
click at [459, 259] on span "Criador de conteúdo" at bounding box center [442, 252] width 134 height 19
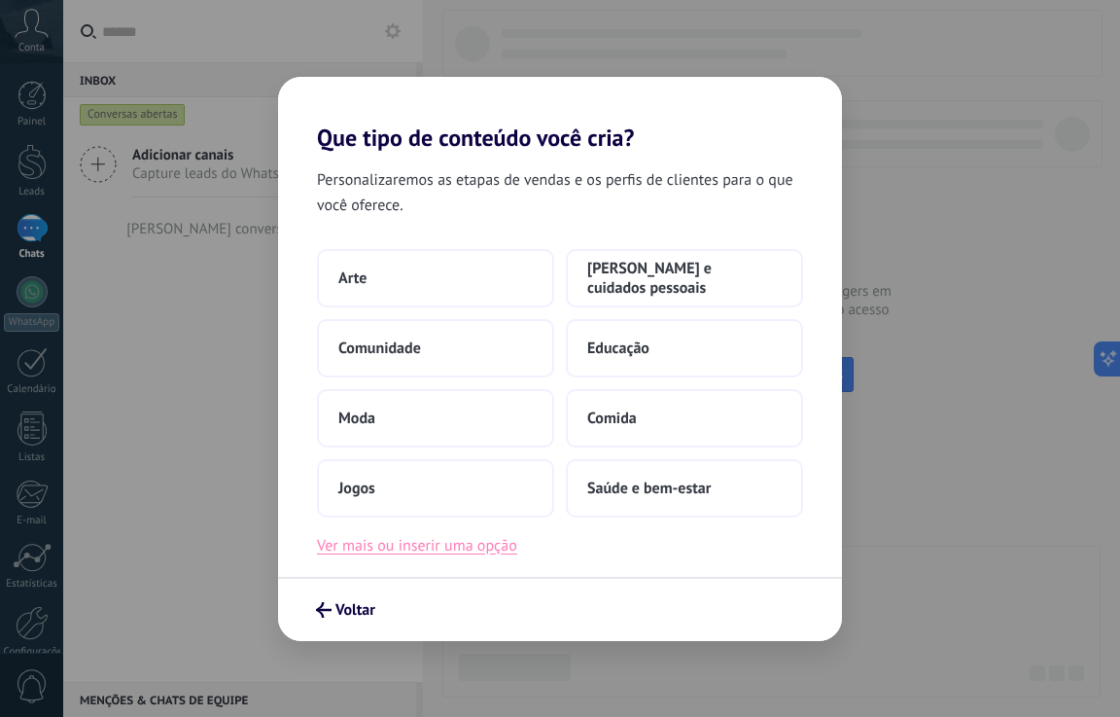
click at [424, 546] on button "Ver mais ou inserir uma opção" at bounding box center [417, 545] width 200 height 25
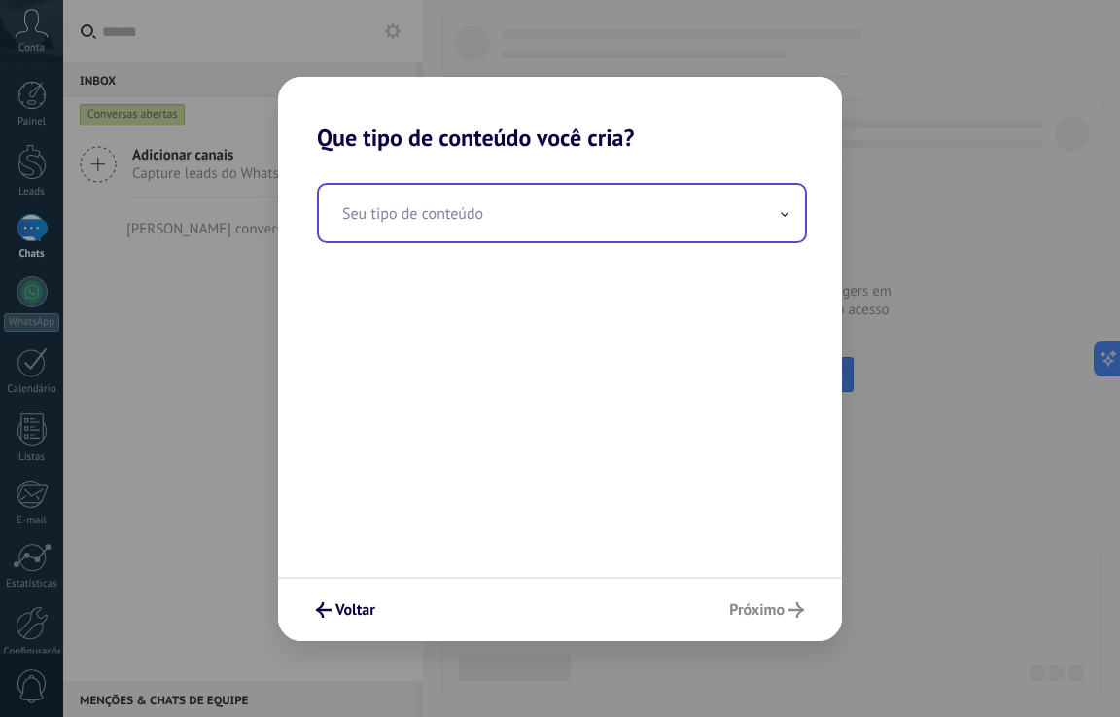
click at [482, 215] on input "text" at bounding box center [562, 213] width 486 height 56
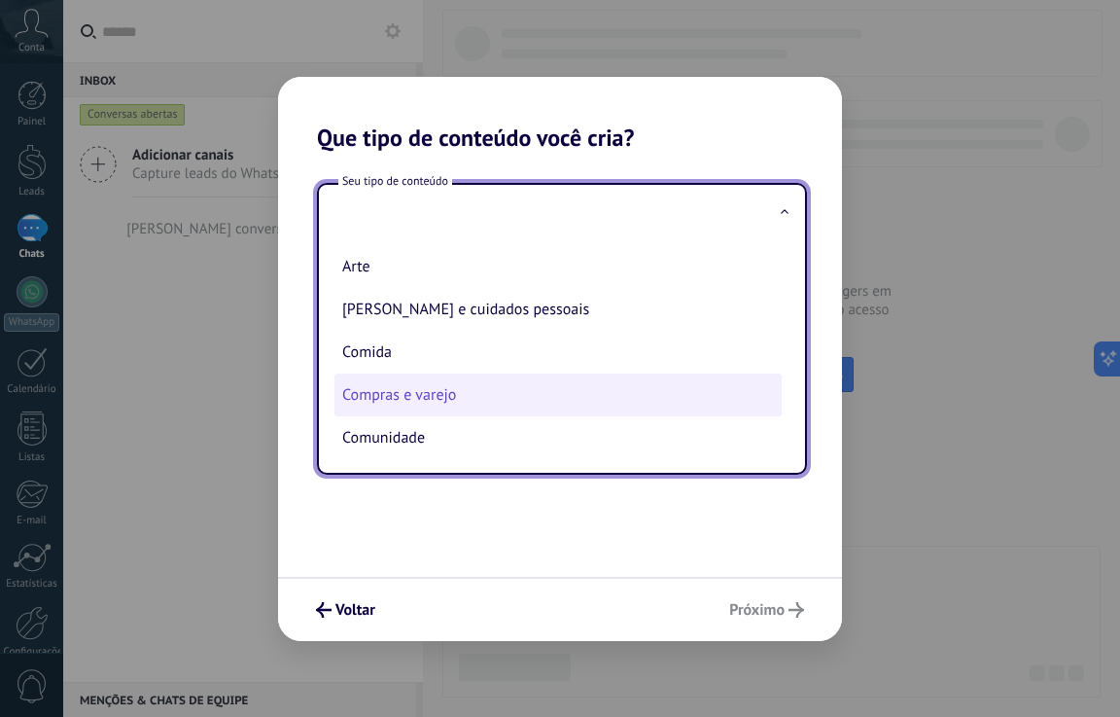
scroll to position [97, 0]
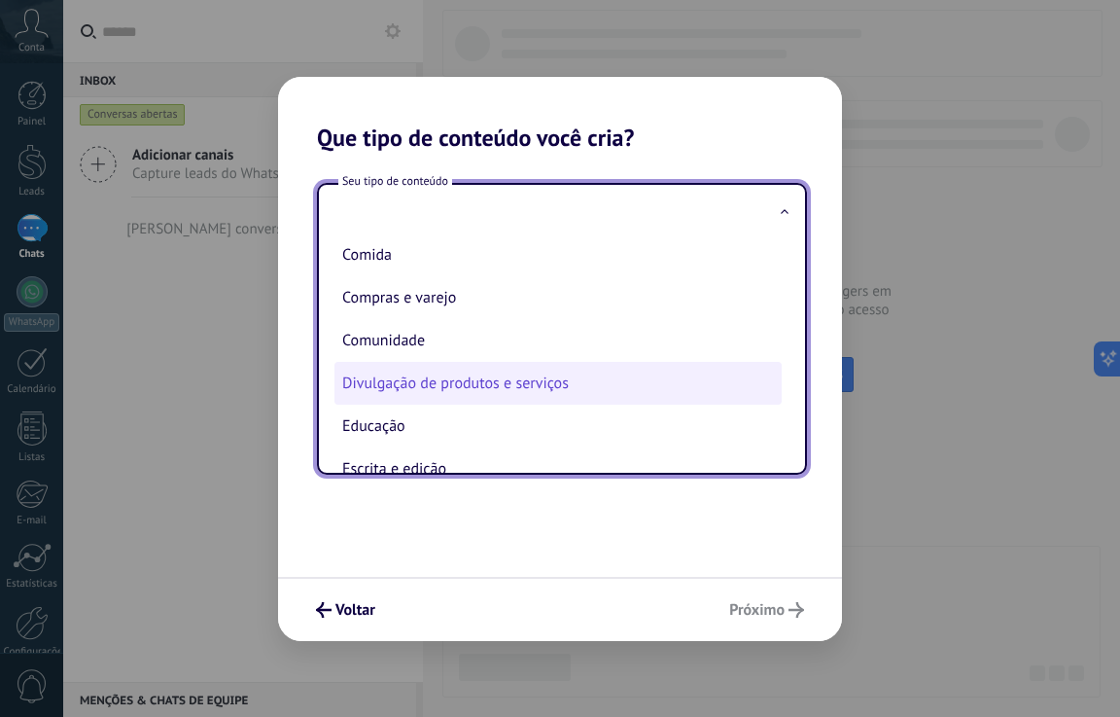
click at [522, 390] on li "Divulgação de produtos e serviços" at bounding box center [558, 383] width 447 height 43
type input "**********"
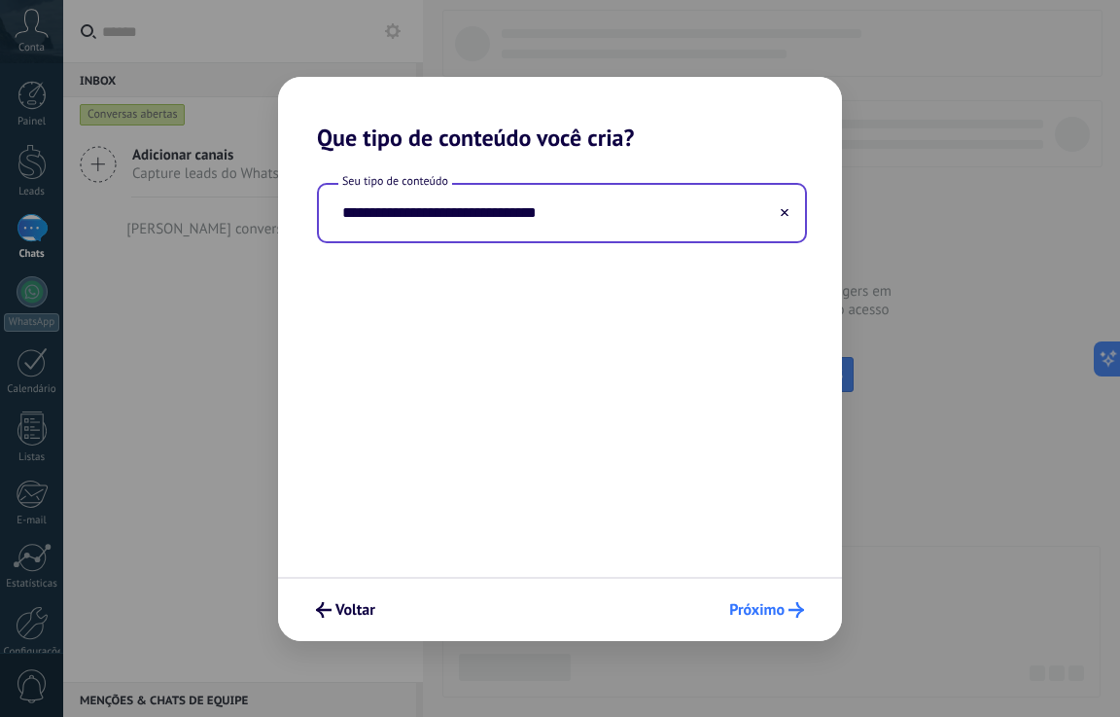
click at [776, 608] on span "Próximo" at bounding box center [756, 610] width 55 height 14
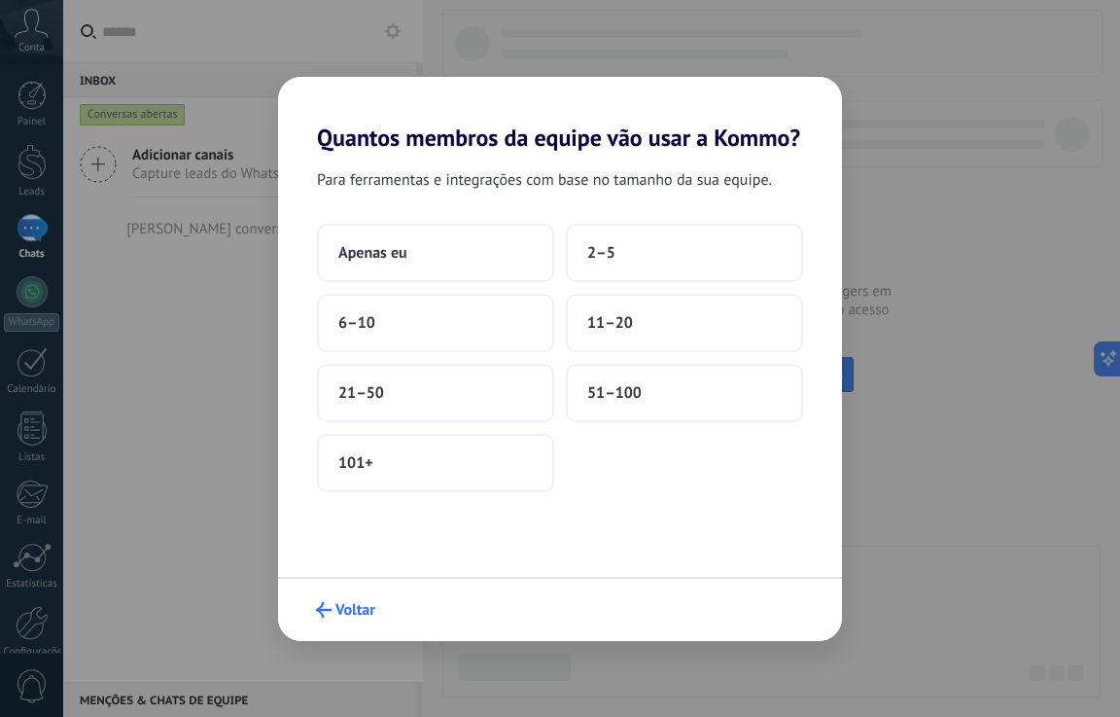
click at [350, 592] on div "Voltar" at bounding box center [560, 609] width 564 height 64
click at [345, 613] on span "Voltar" at bounding box center [356, 610] width 40 height 14
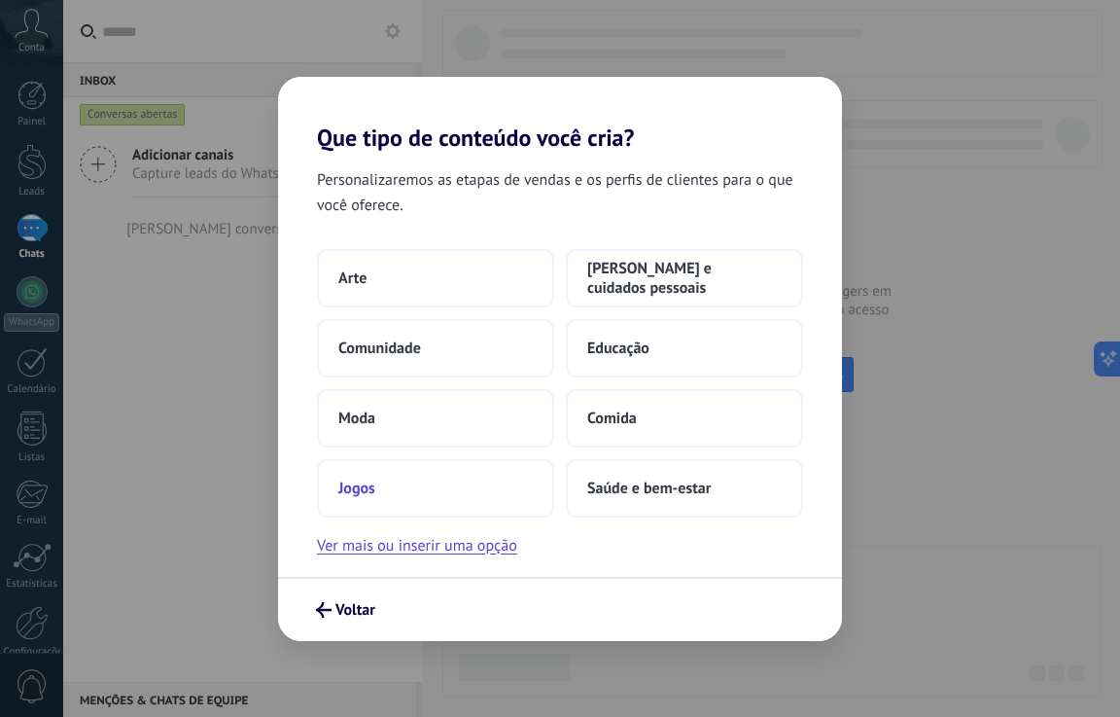
click at [362, 492] on span "Jogos" at bounding box center [356, 487] width 37 height 19
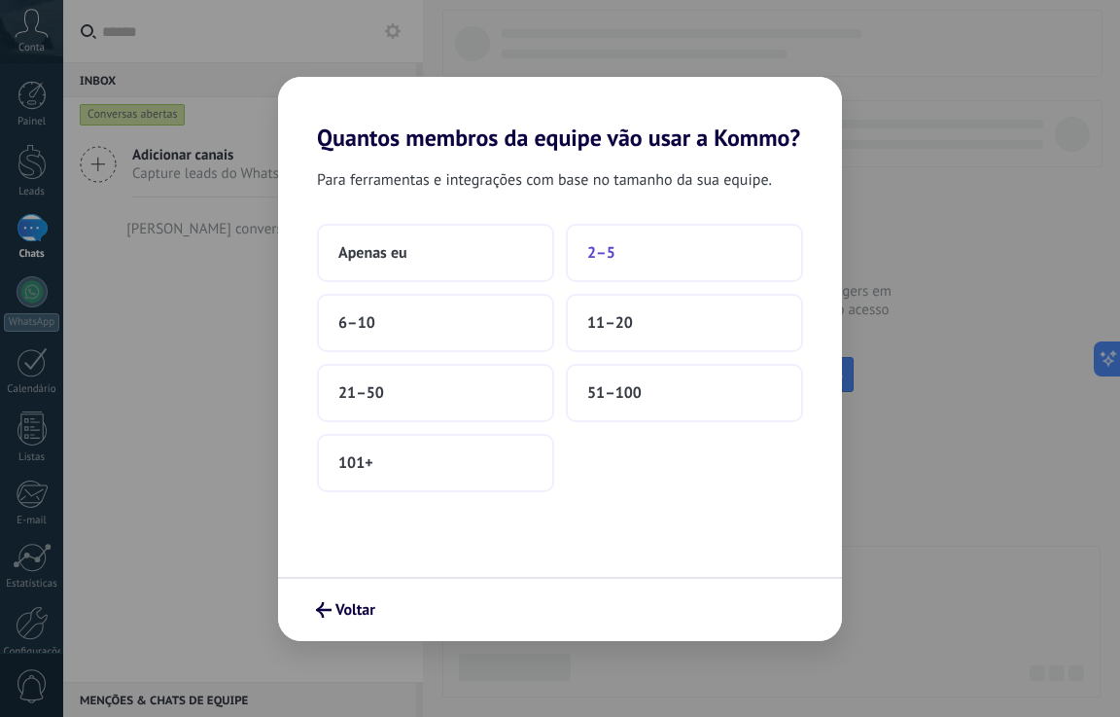
click at [605, 256] on span "2–5" at bounding box center [601, 252] width 28 height 19
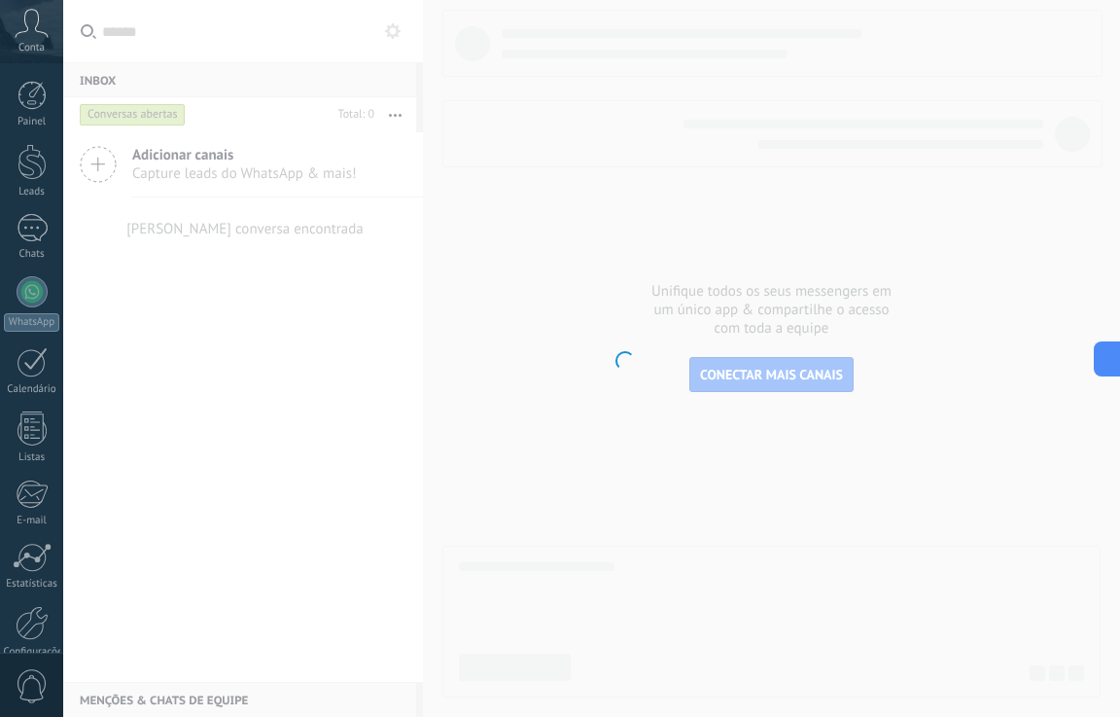
scroll to position [92, 0]
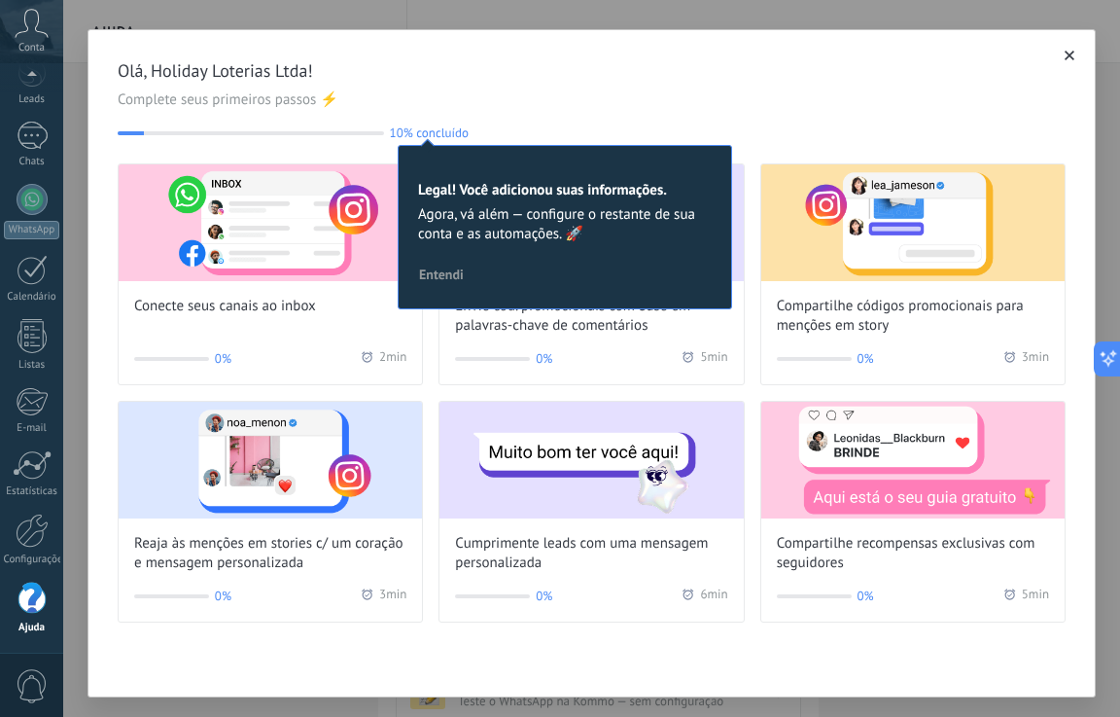
click at [445, 274] on span "Entendi" at bounding box center [441, 274] width 45 height 14
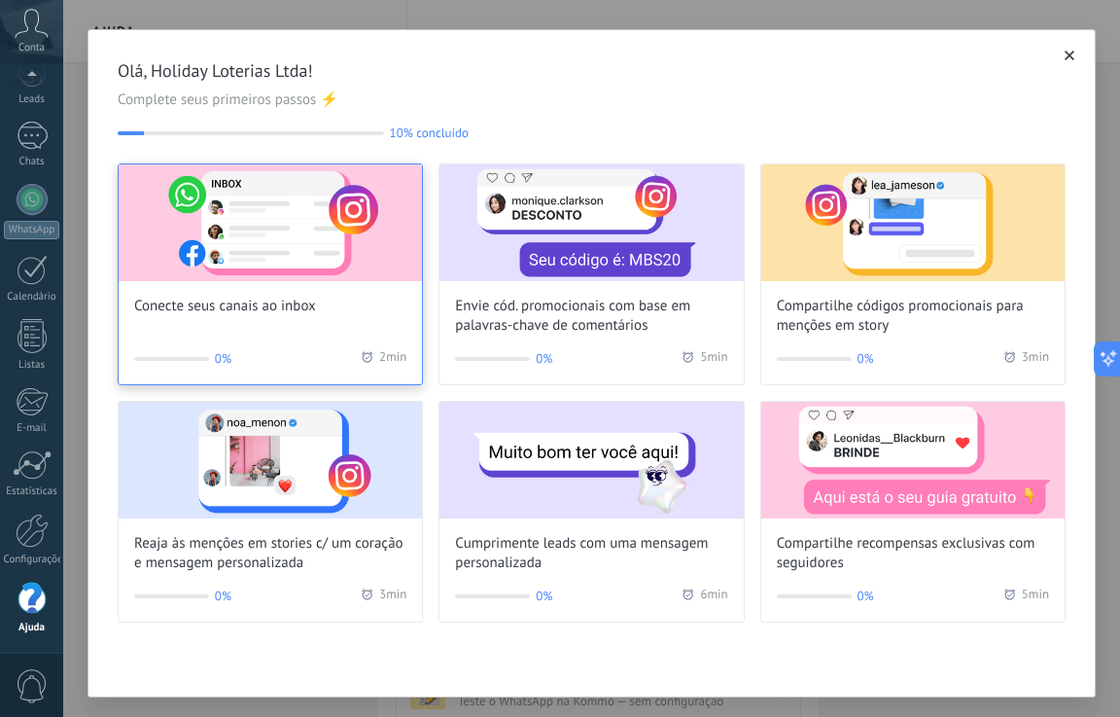
click at [272, 275] on img at bounding box center [270, 222] width 303 height 117
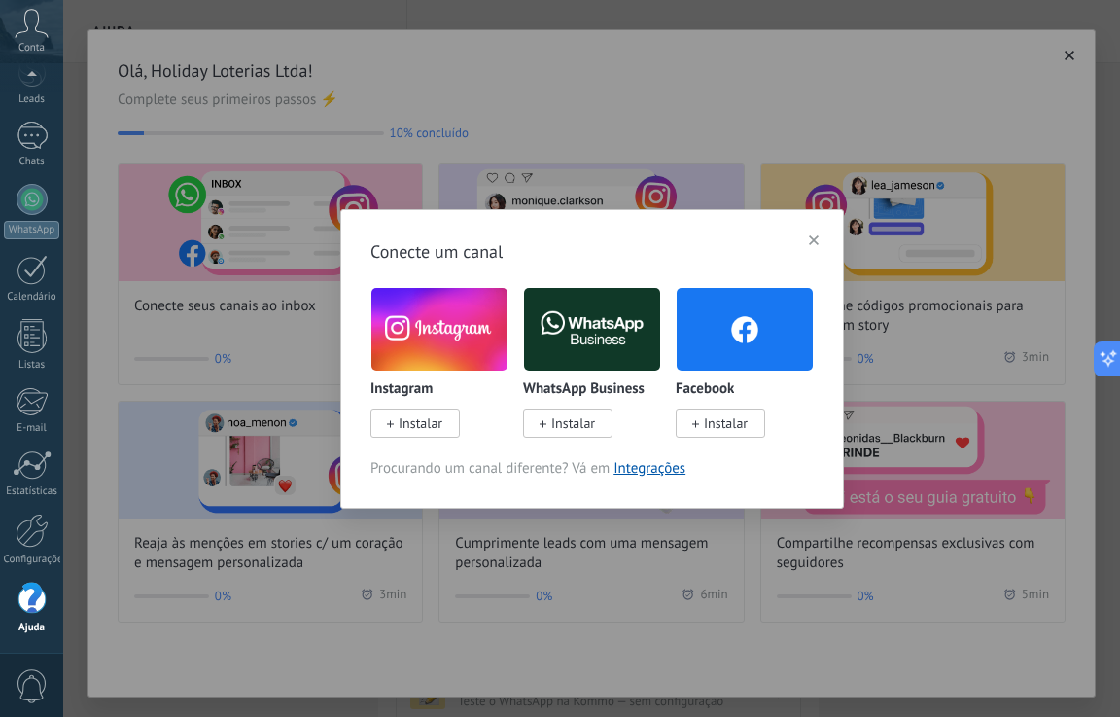
click at [582, 337] on img at bounding box center [592, 329] width 136 height 92
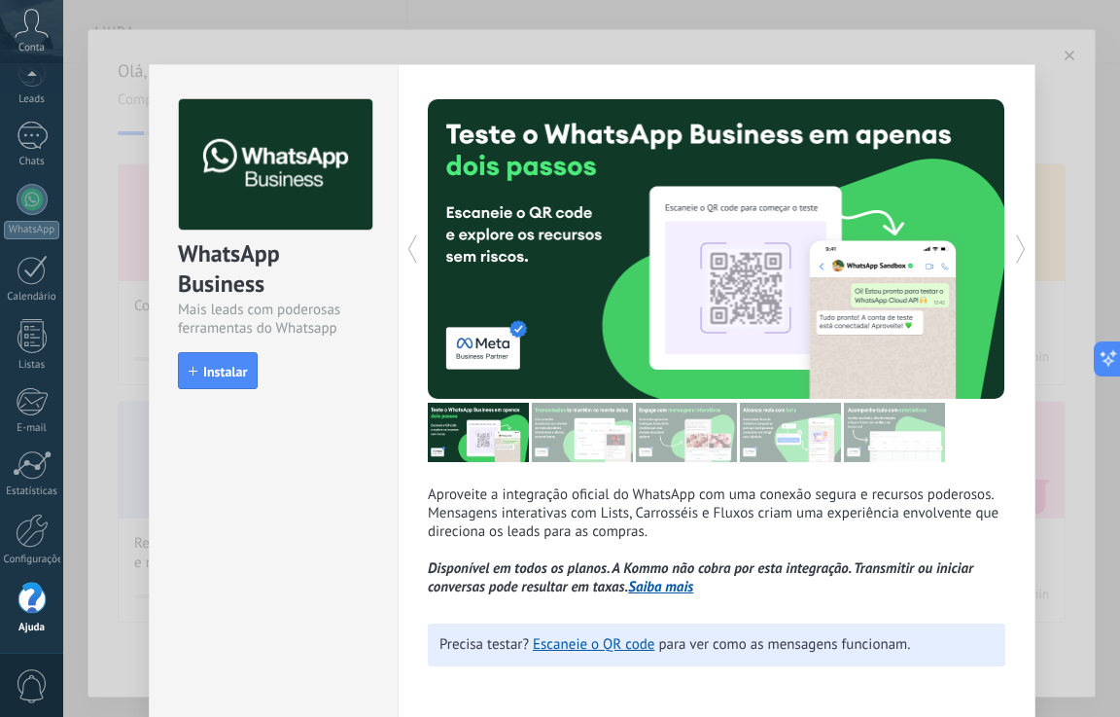
scroll to position [6, 0]
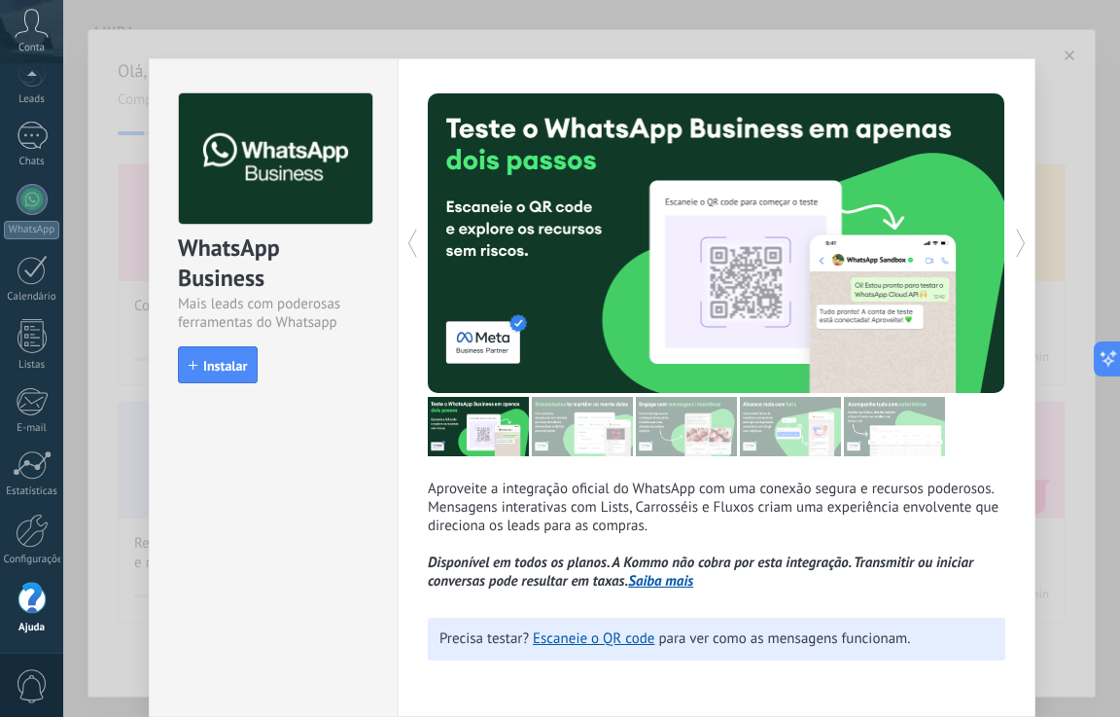
click at [106, 465] on div "WhatsApp Business Mais leads com poderosas ferramentas do Whatsapp install Inst…" at bounding box center [591, 358] width 1057 height 717
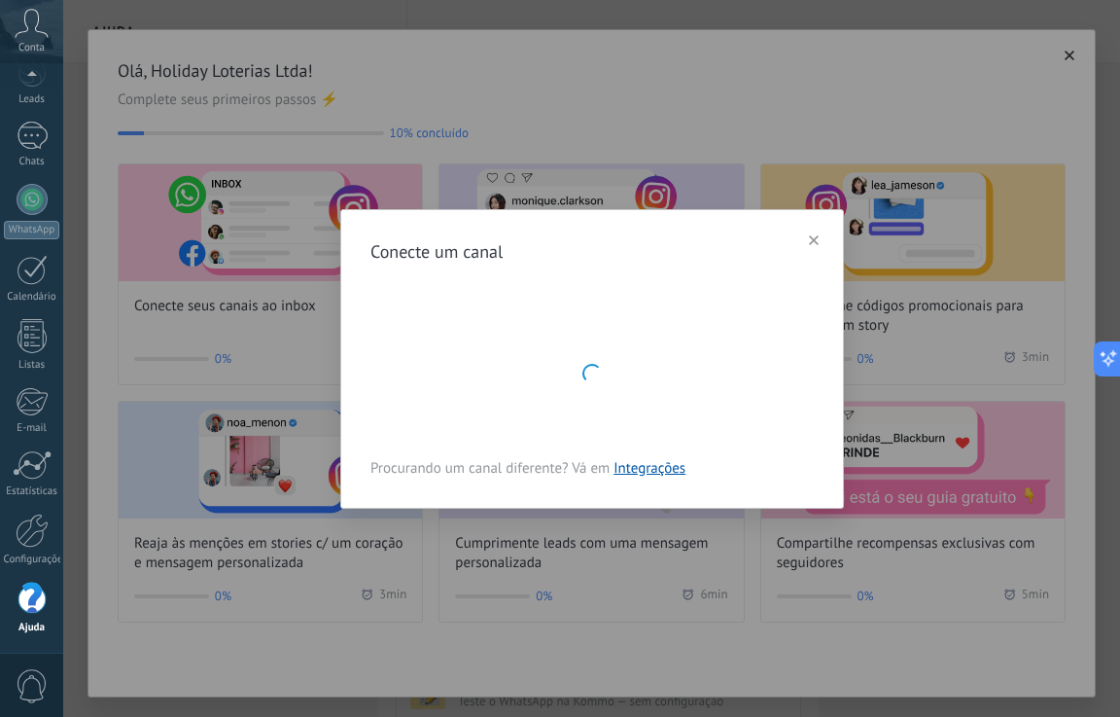
scroll to position [0, 0]
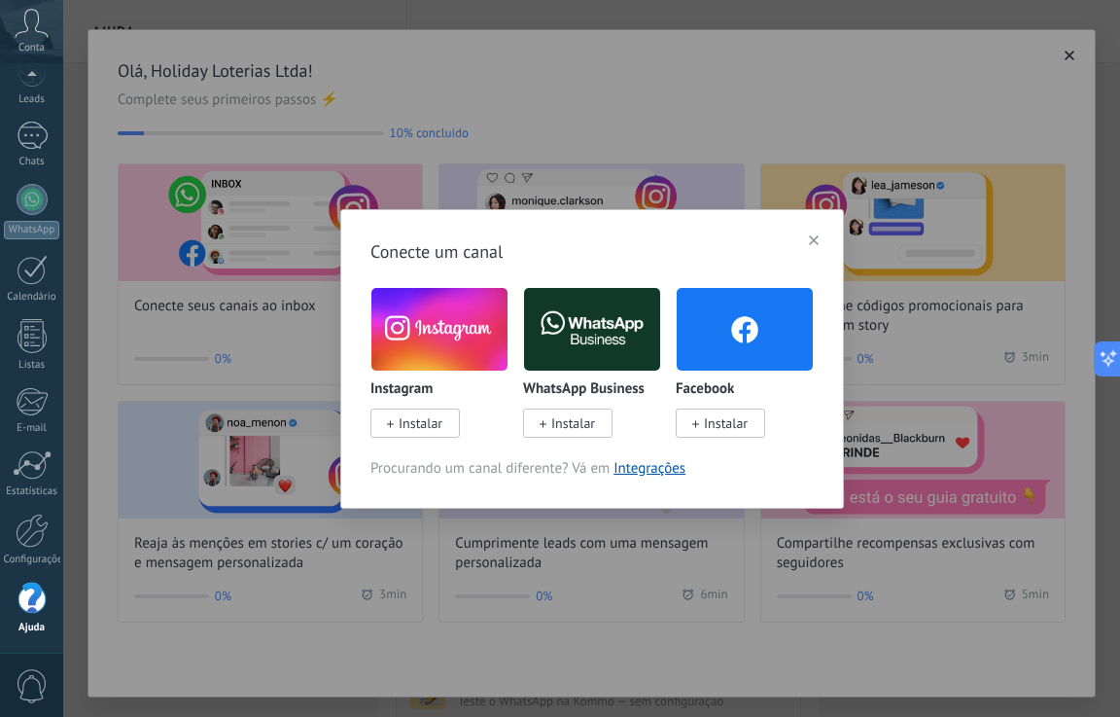
click at [458, 317] on img at bounding box center [440, 329] width 136 height 92
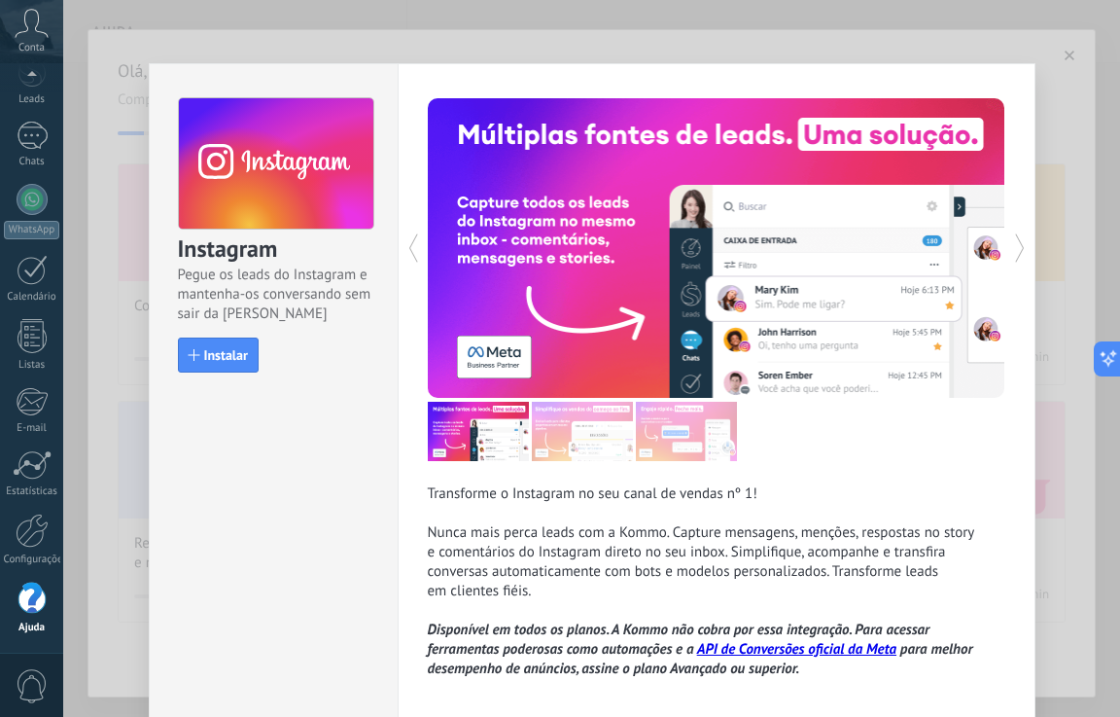
click at [1063, 57] on div "Instagram Pegue os leads do Instagram e mantenha-os conversando sem sair da Kom…" at bounding box center [591, 358] width 1057 height 717
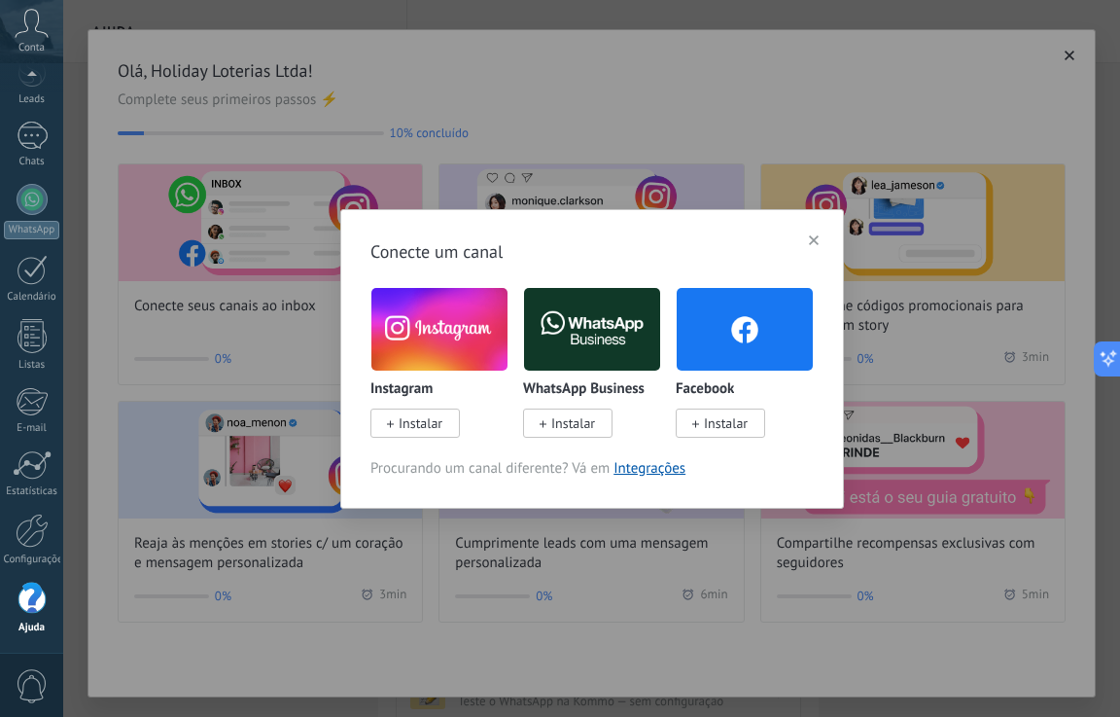
click at [276, 298] on div "Conecte um canal Instagram Instalar WhatsApp Business Instalar Facebook Instala…" at bounding box center [591, 358] width 1057 height 717
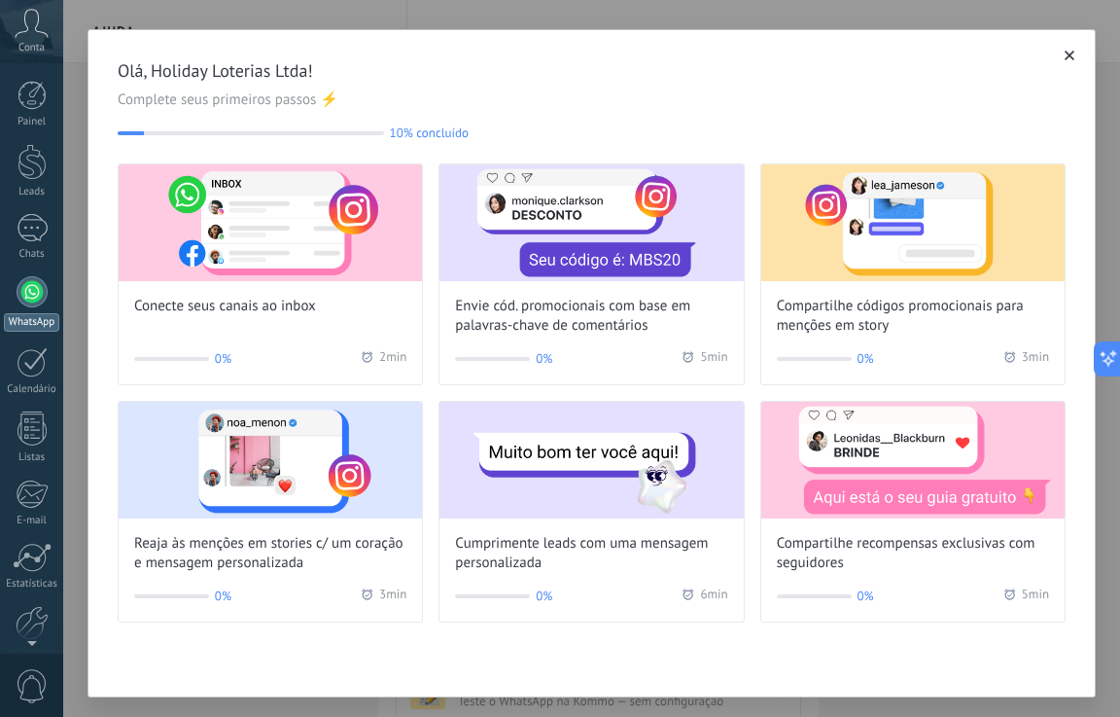
click at [36, 306] on div at bounding box center [32, 291] width 31 height 31
